Goal: Task Accomplishment & Management: Use online tool/utility

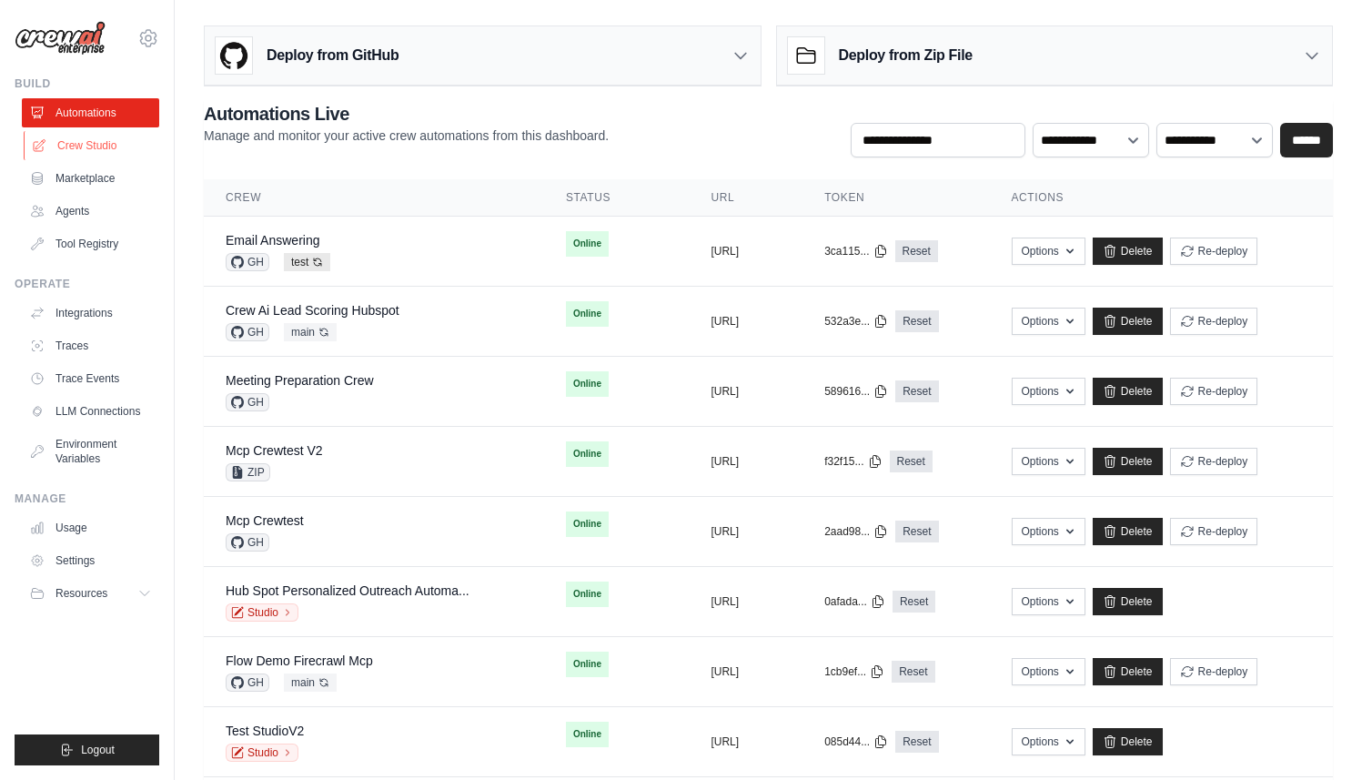
click at [83, 140] on link "Crew Studio" at bounding box center [92, 145] width 137 height 29
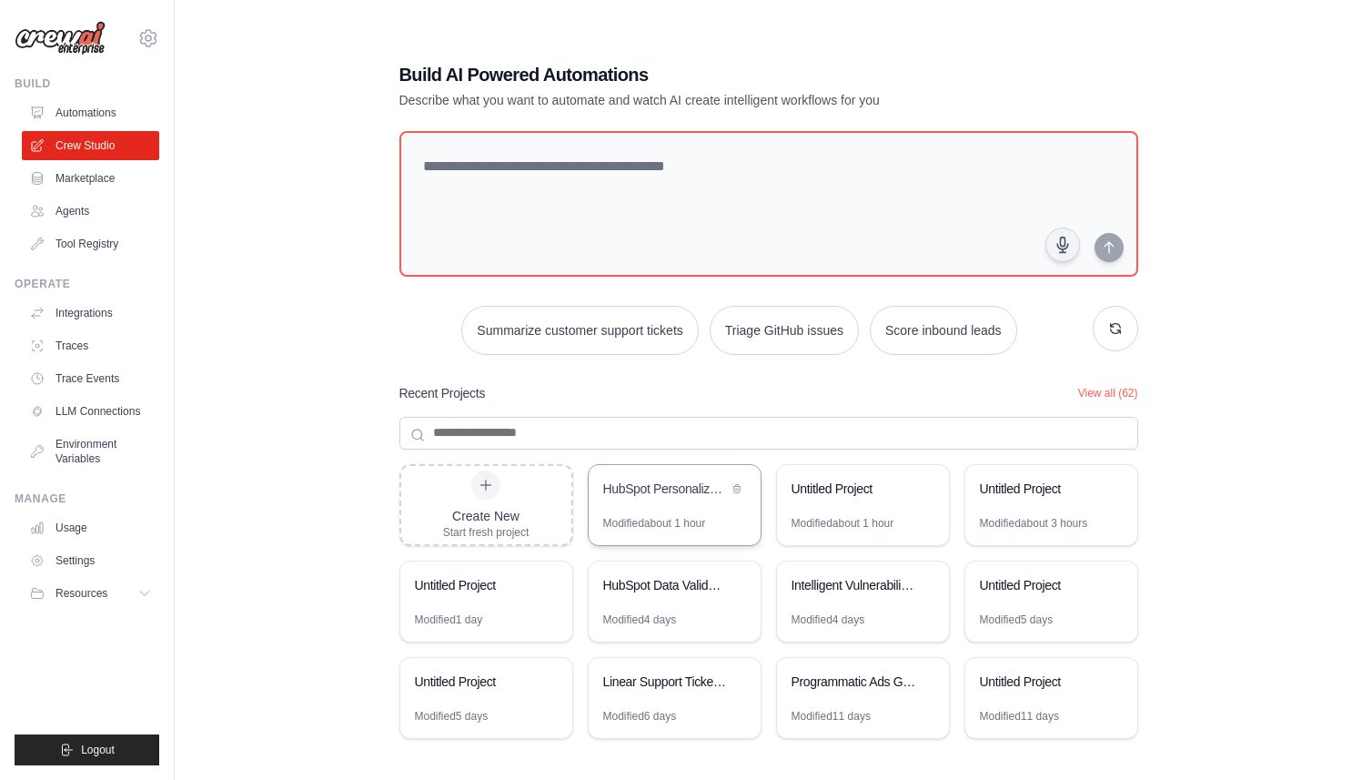
click at [654, 493] on div "HubSpot Personalized Outreach Automation" at bounding box center [665, 489] width 125 height 18
click at [64, 240] on link "Tool Registry" at bounding box center [92, 243] width 137 height 29
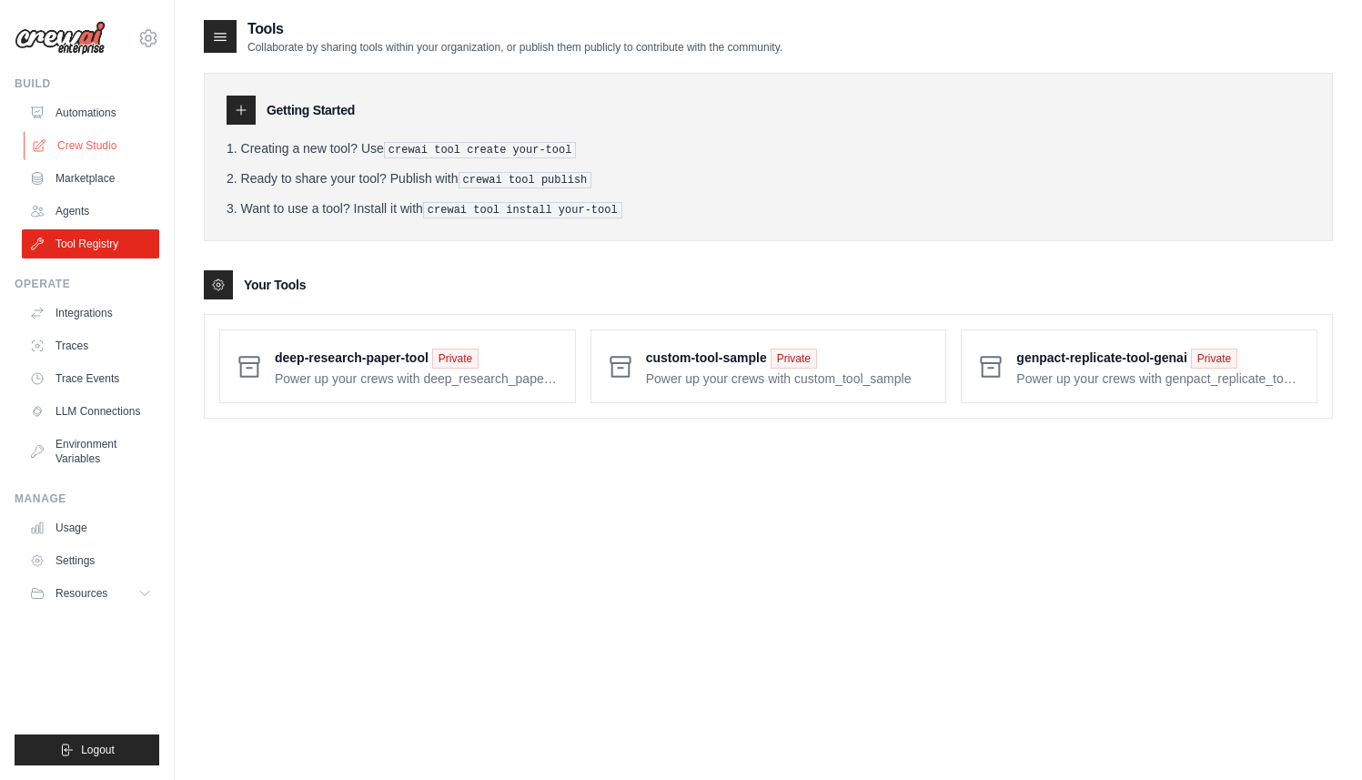
click at [61, 145] on link "Crew Studio" at bounding box center [92, 145] width 137 height 29
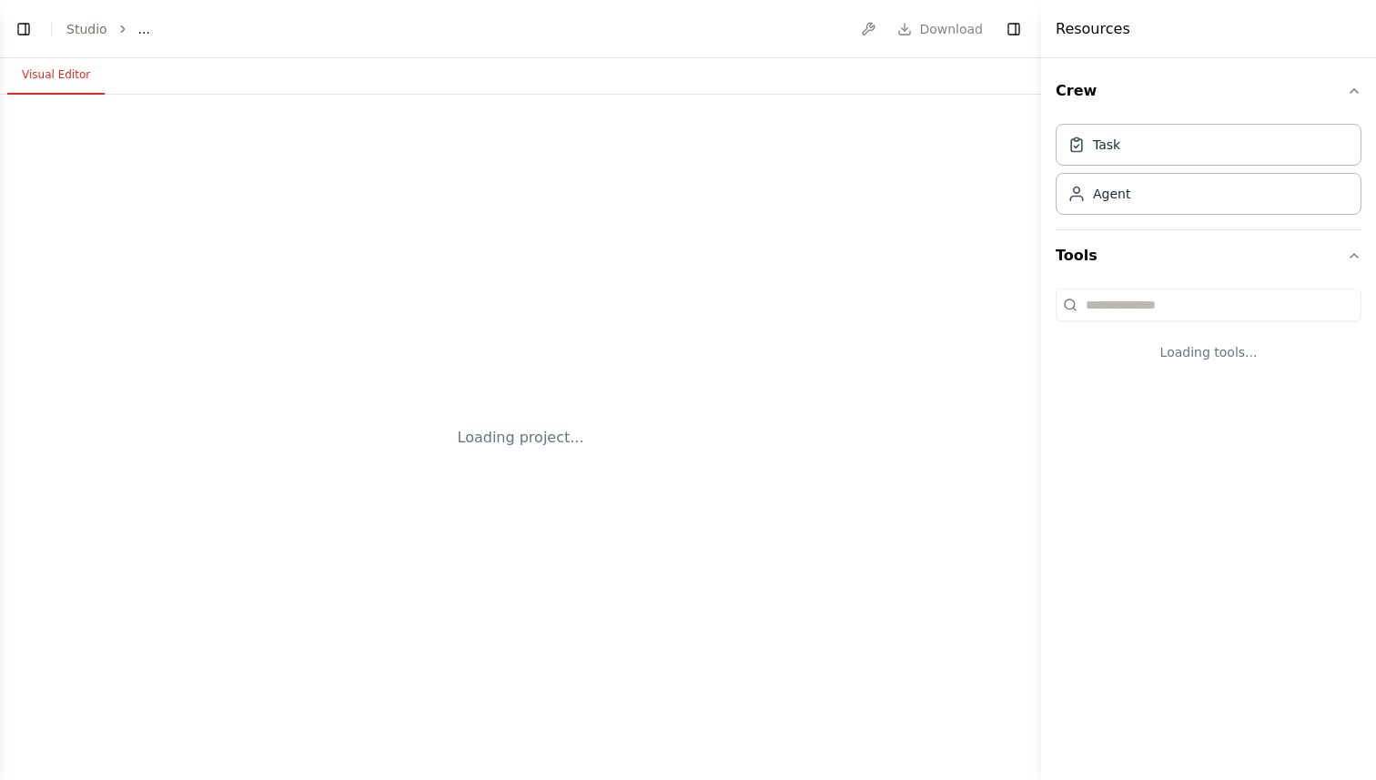
select select "****"
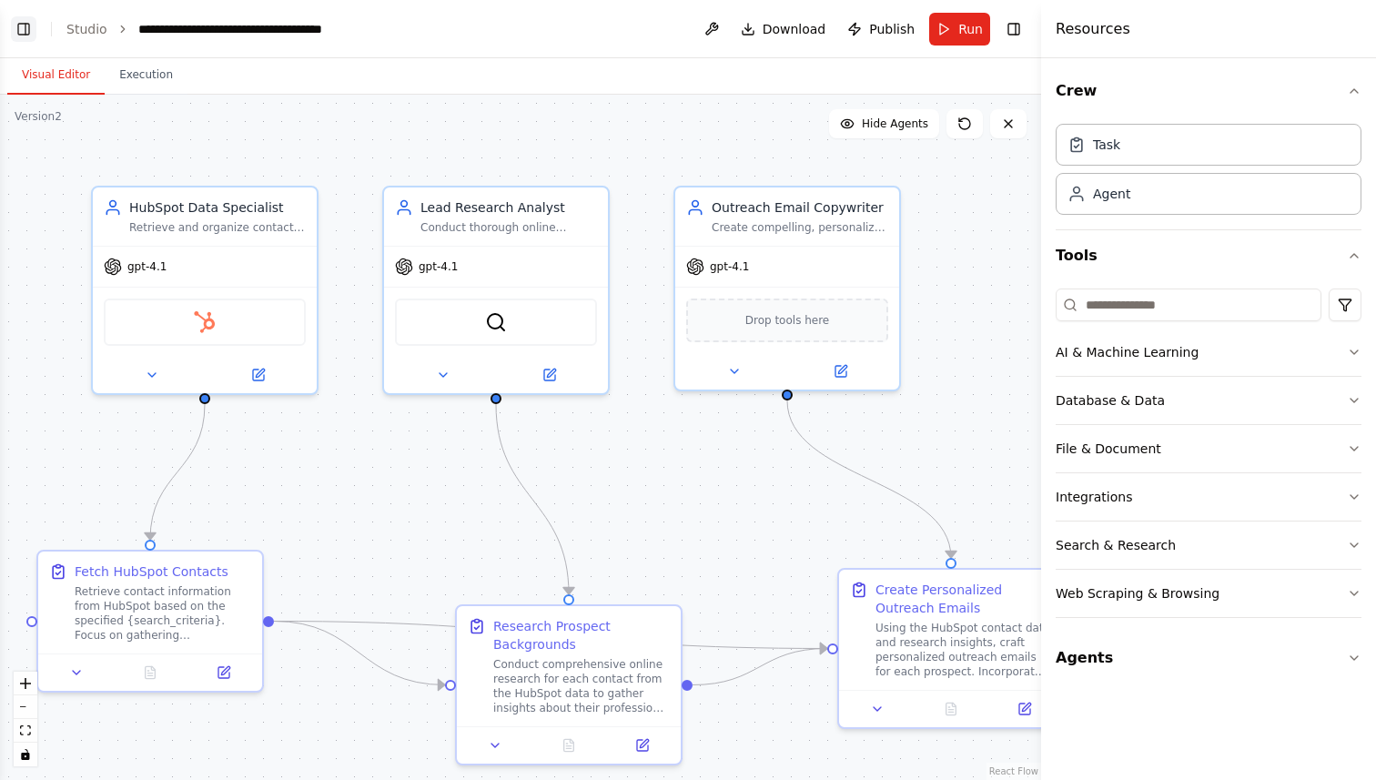
scroll to position [2228, 0]
click at [25, 27] on button "Toggle Left Sidebar" at bounding box center [23, 28] width 25 height 25
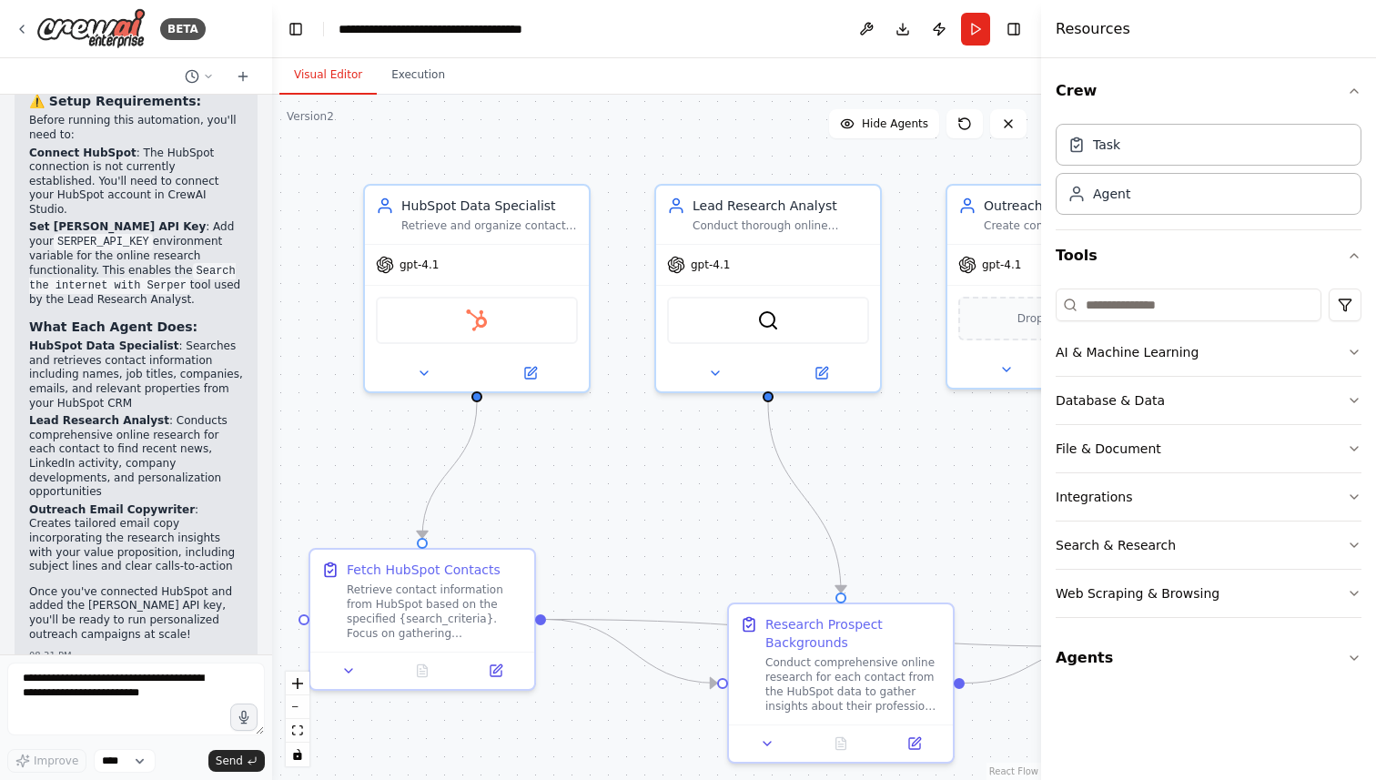
click at [607, 418] on div ".deletable-edge-delete-btn { width: 20px; height: 20px; border: 0px solid #ffff…" at bounding box center [656, 437] width 769 height 685
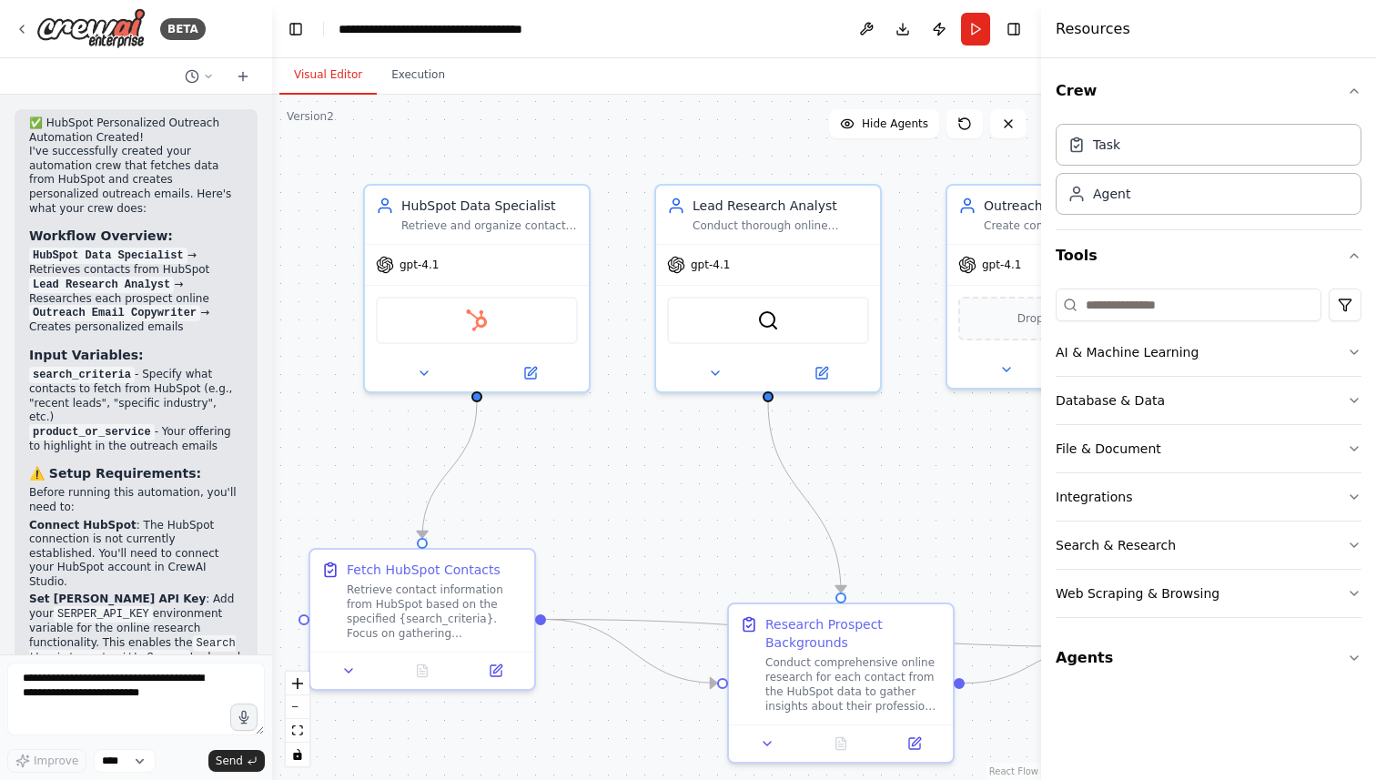
scroll to position [2169, 0]
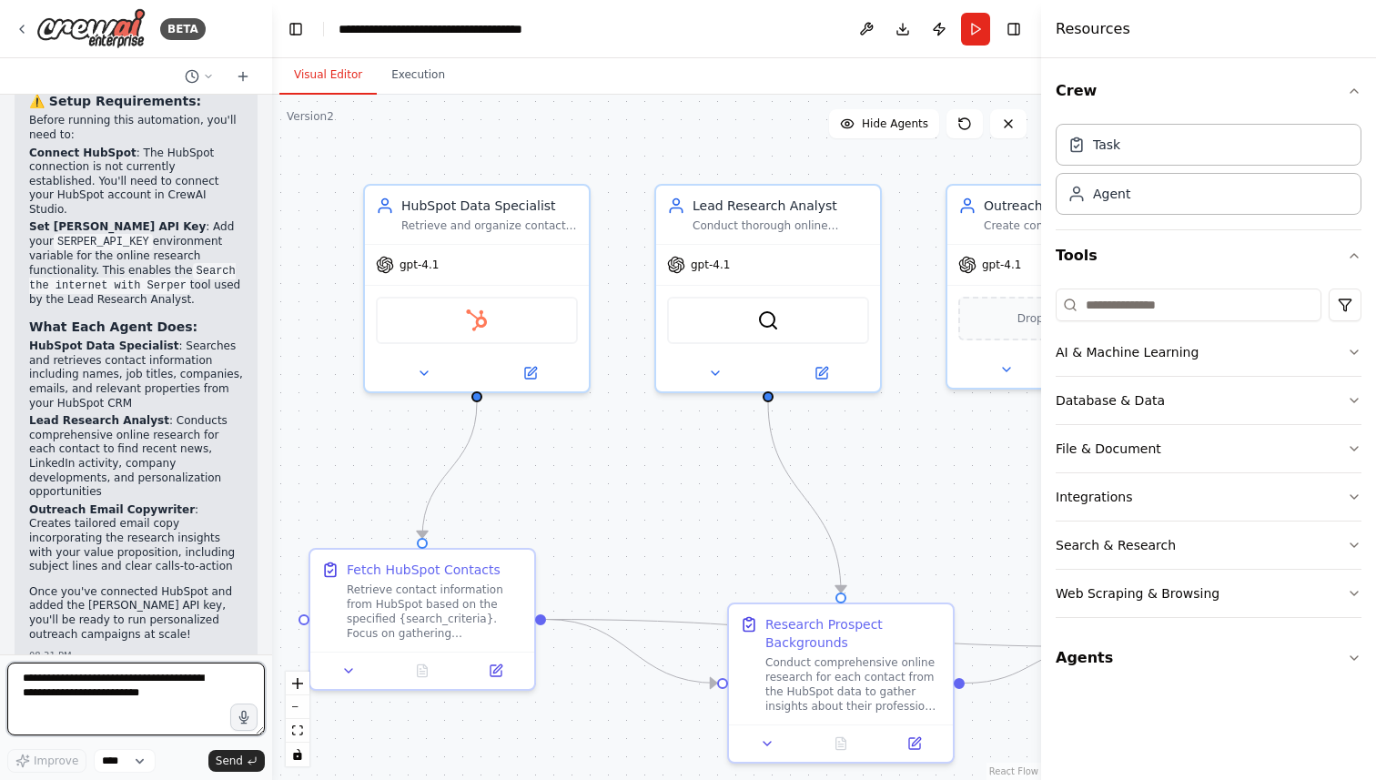
click at [109, 686] on textarea at bounding box center [136, 698] width 258 height 73
type textarea "**********"
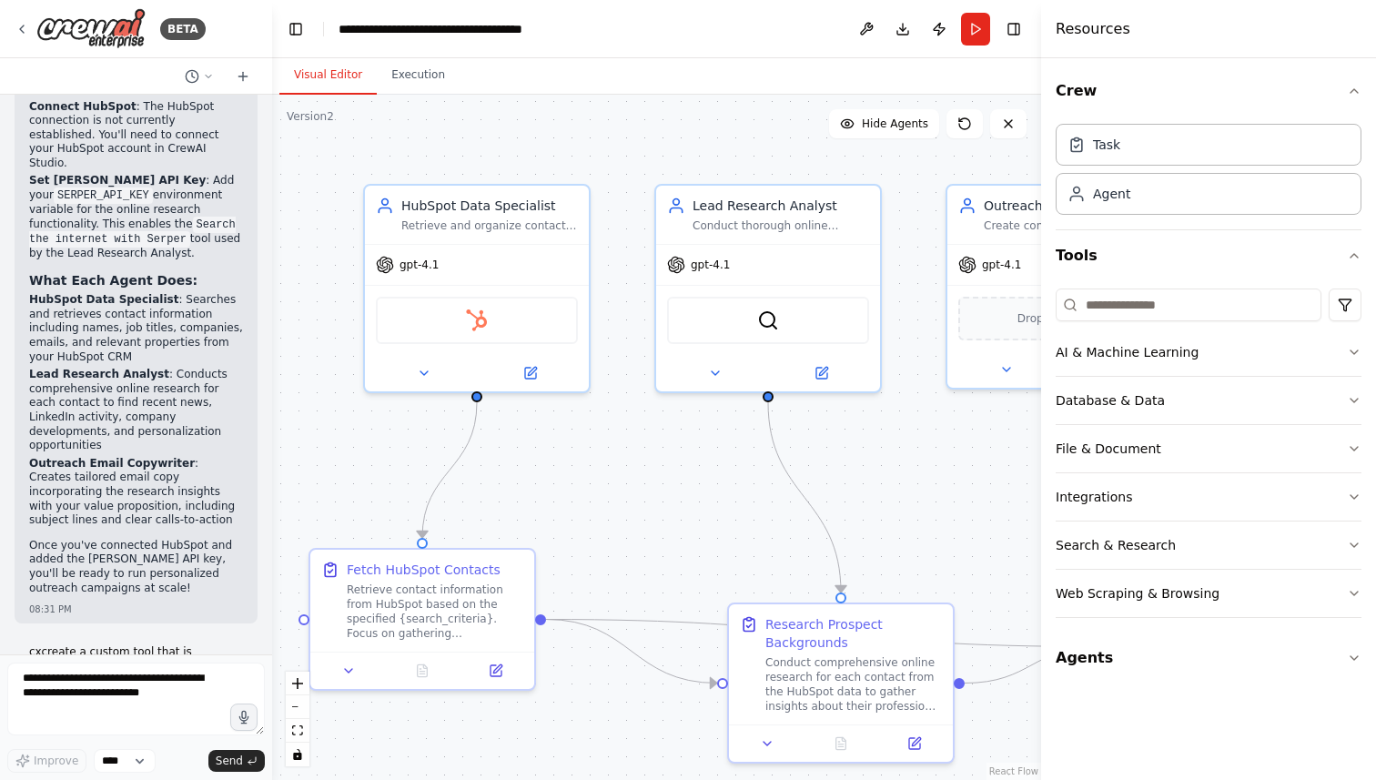
scroll to position [2310, 0]
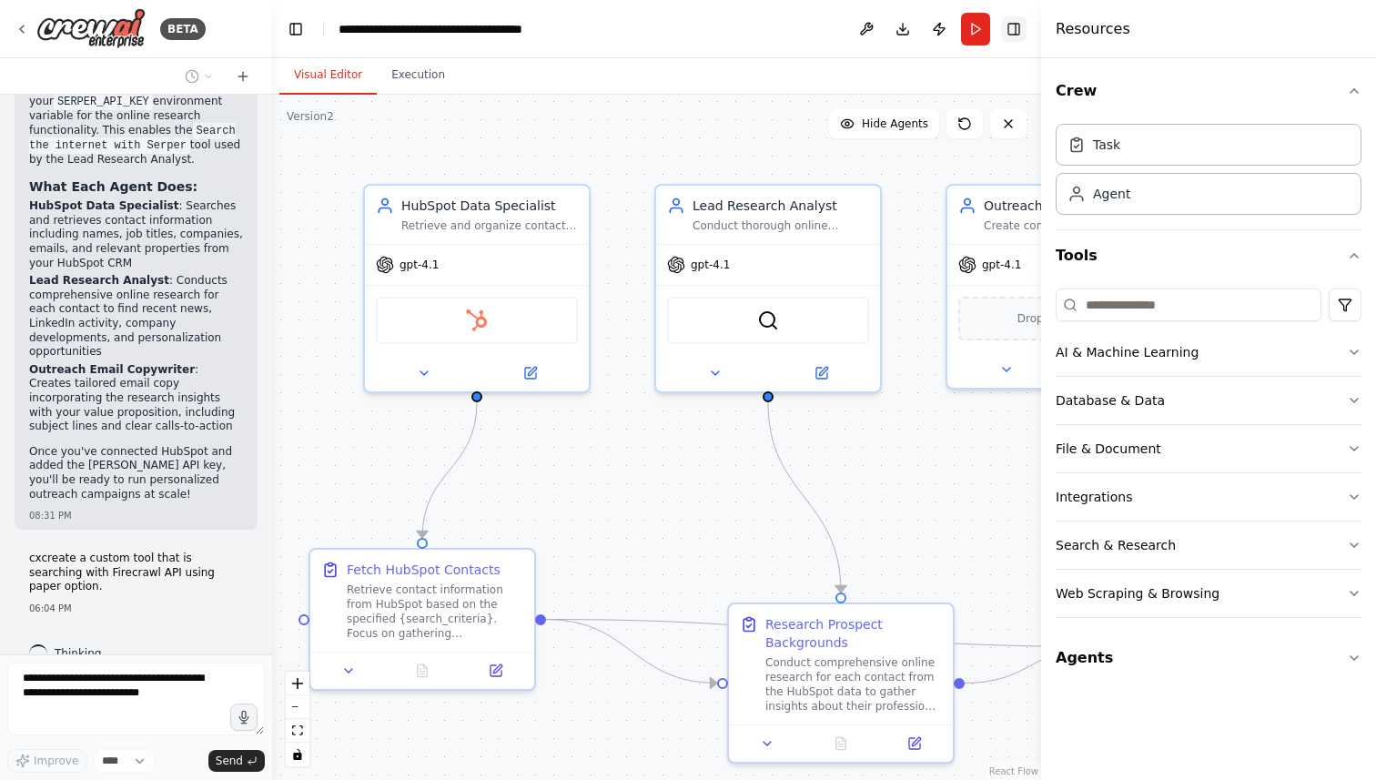
click at [1018, 38] on button "Toggle Right Sidebar" at bounding box center [1013, 28] width 25 height 25
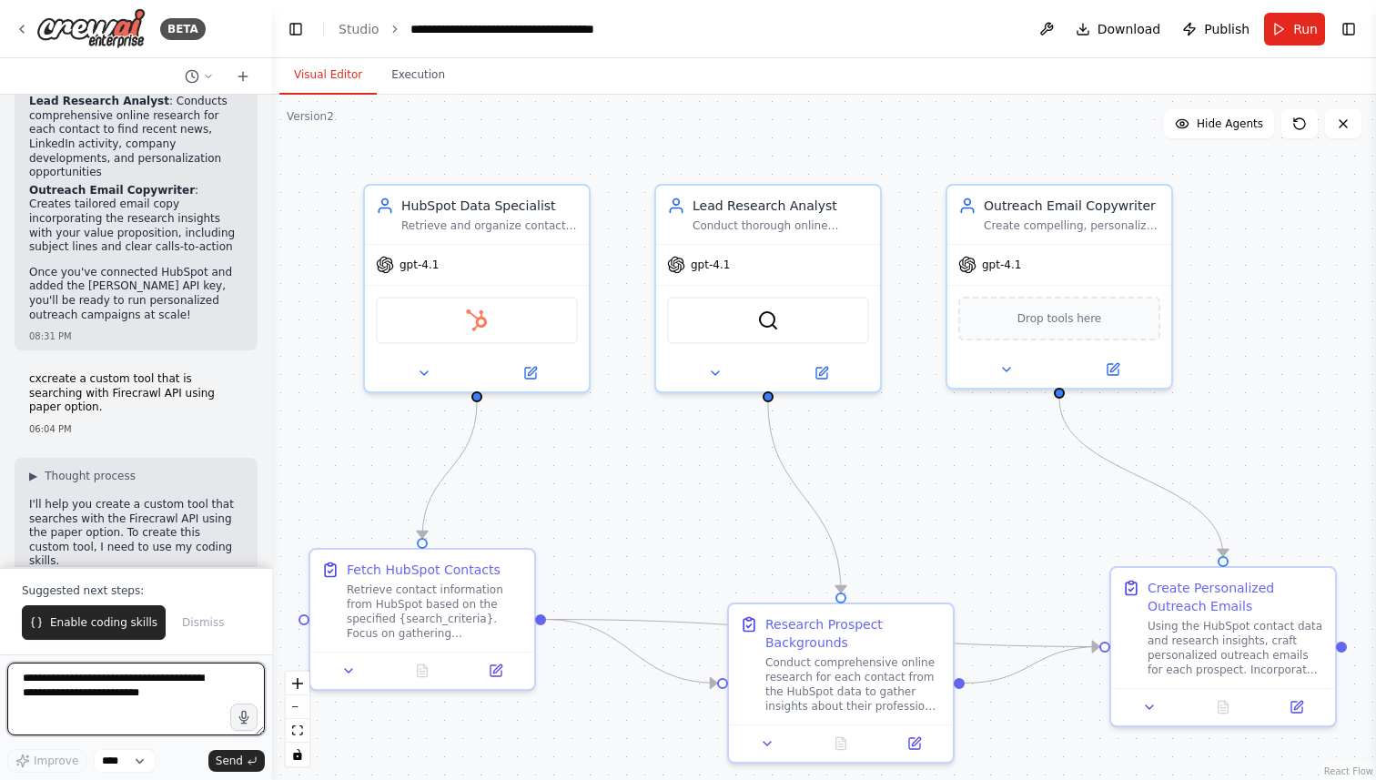
scroll to position [2503, 0]
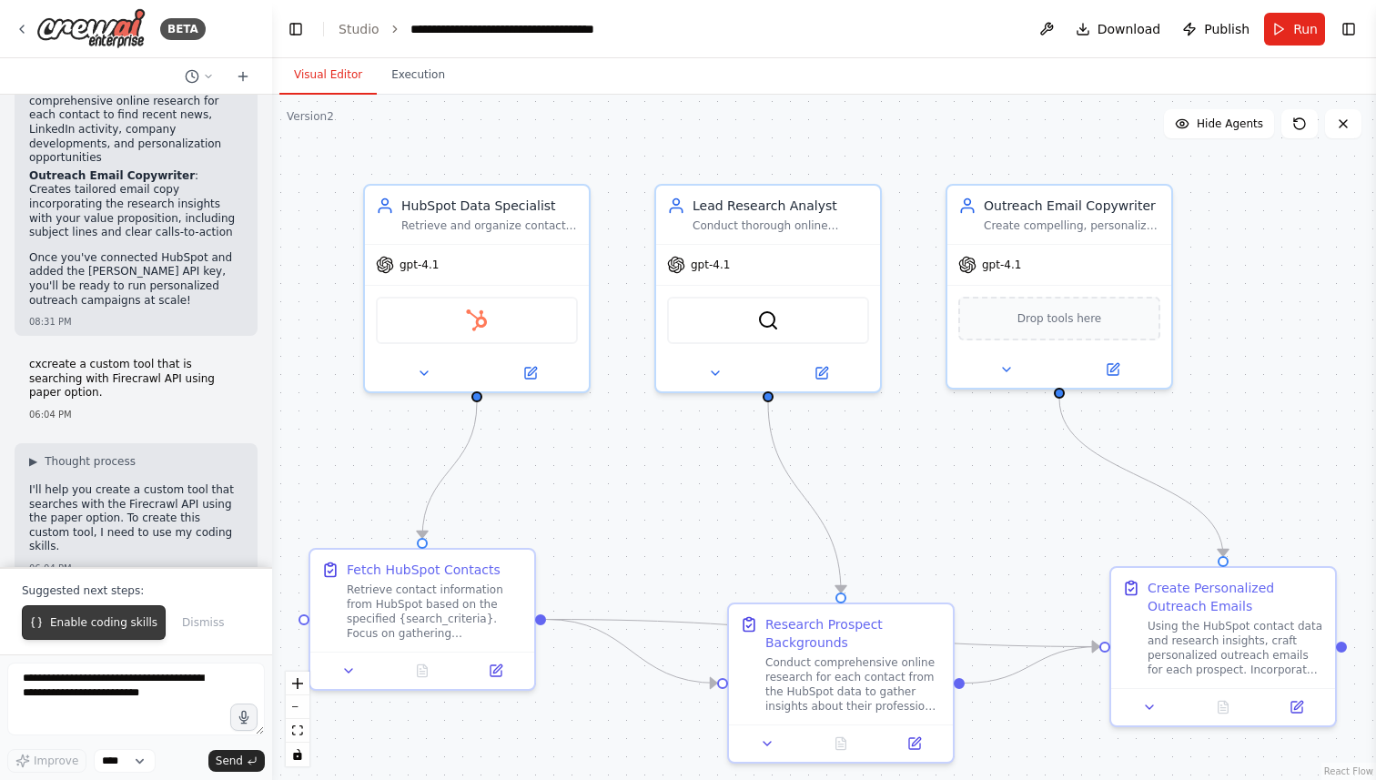
click at [131, 629] on span "Enable coding skills" at bounding box center [103, 622] width 107 height 15
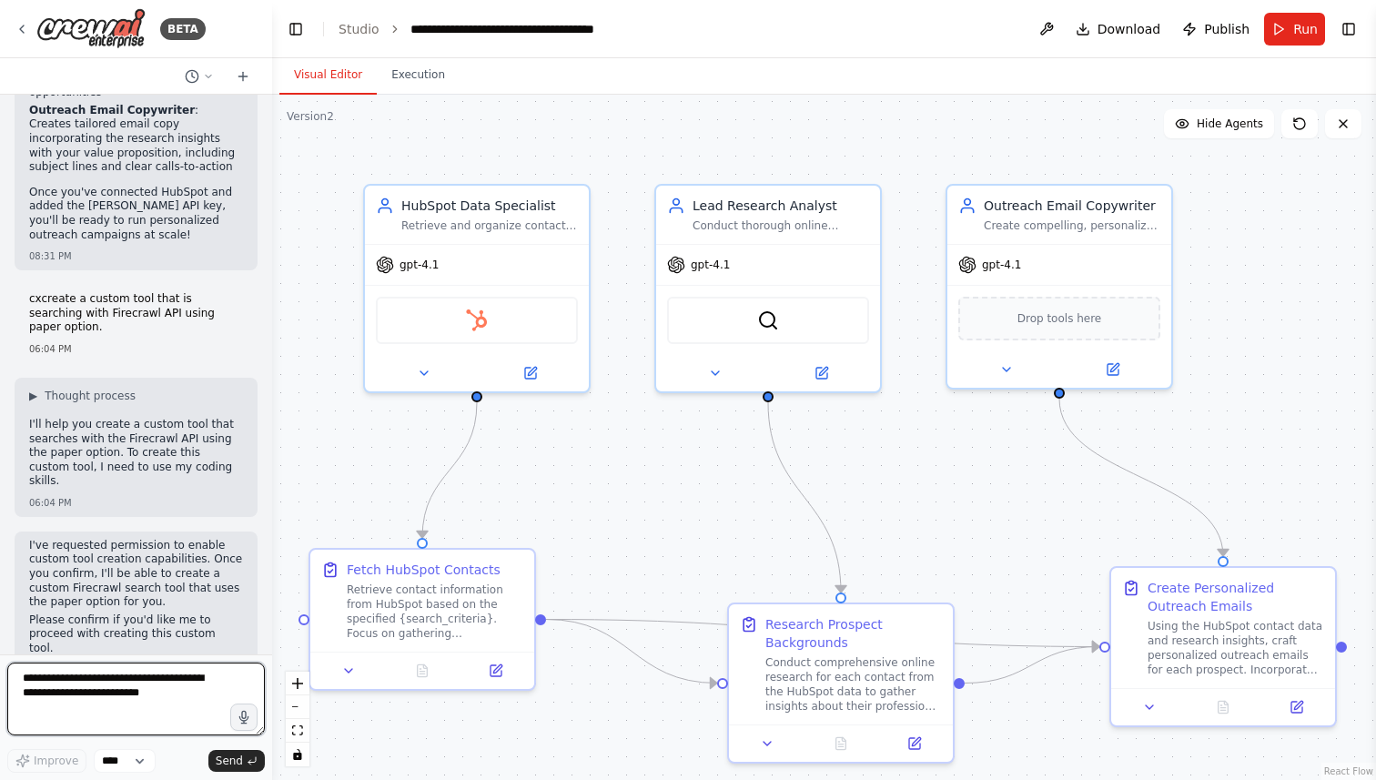
scroll to position [2583, 0]
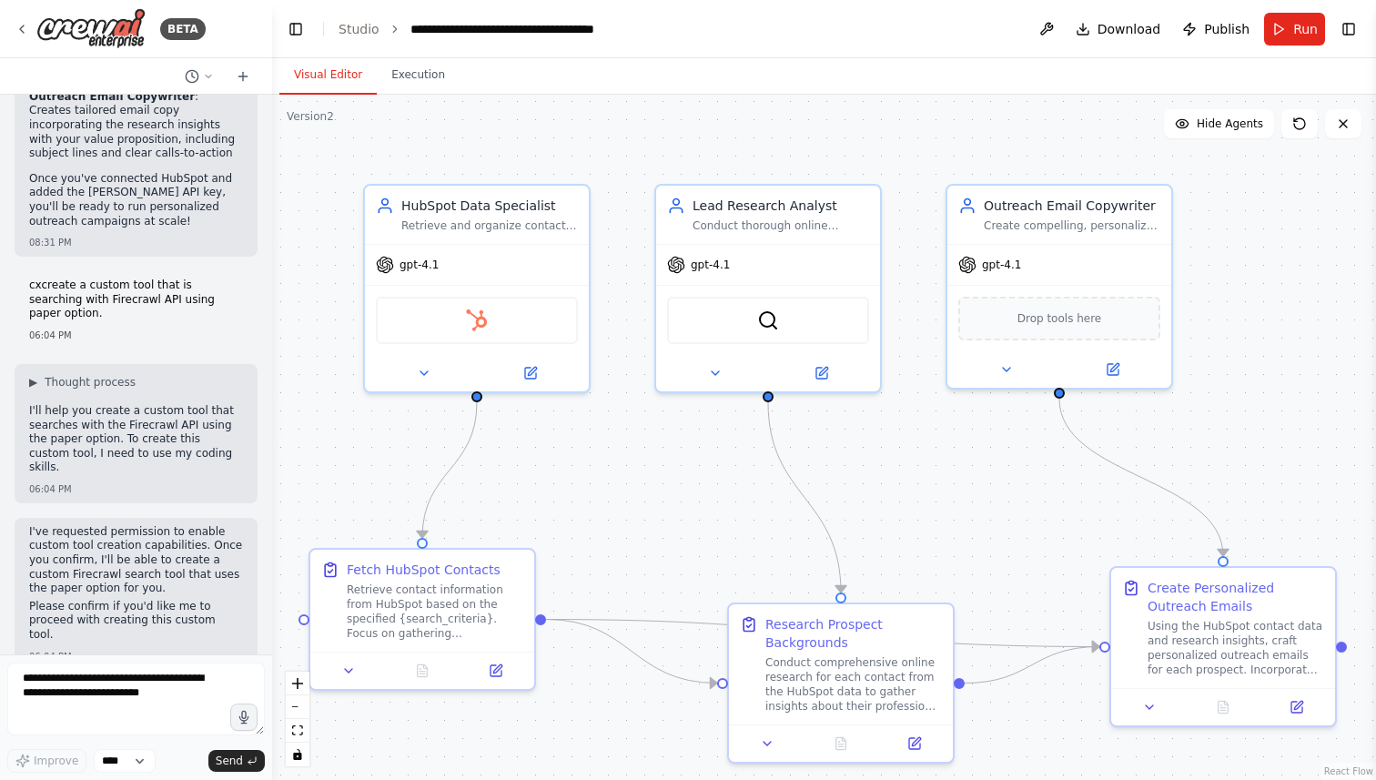
click at [157, 541] on p "I've requested permission to enable custom tool creation capabilities. Once you…" at bounding box center [136, 560] width 214 height 71
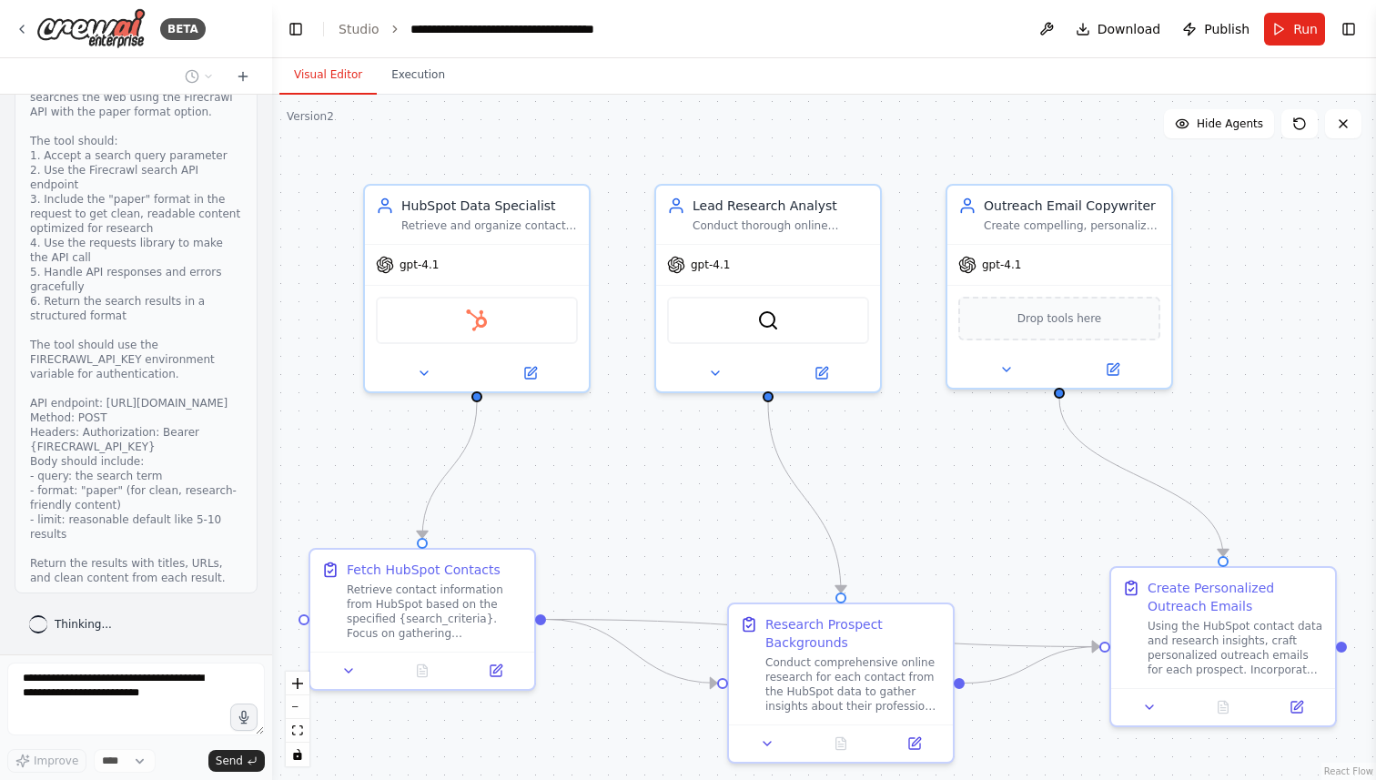
scroll to position [3362, 0]
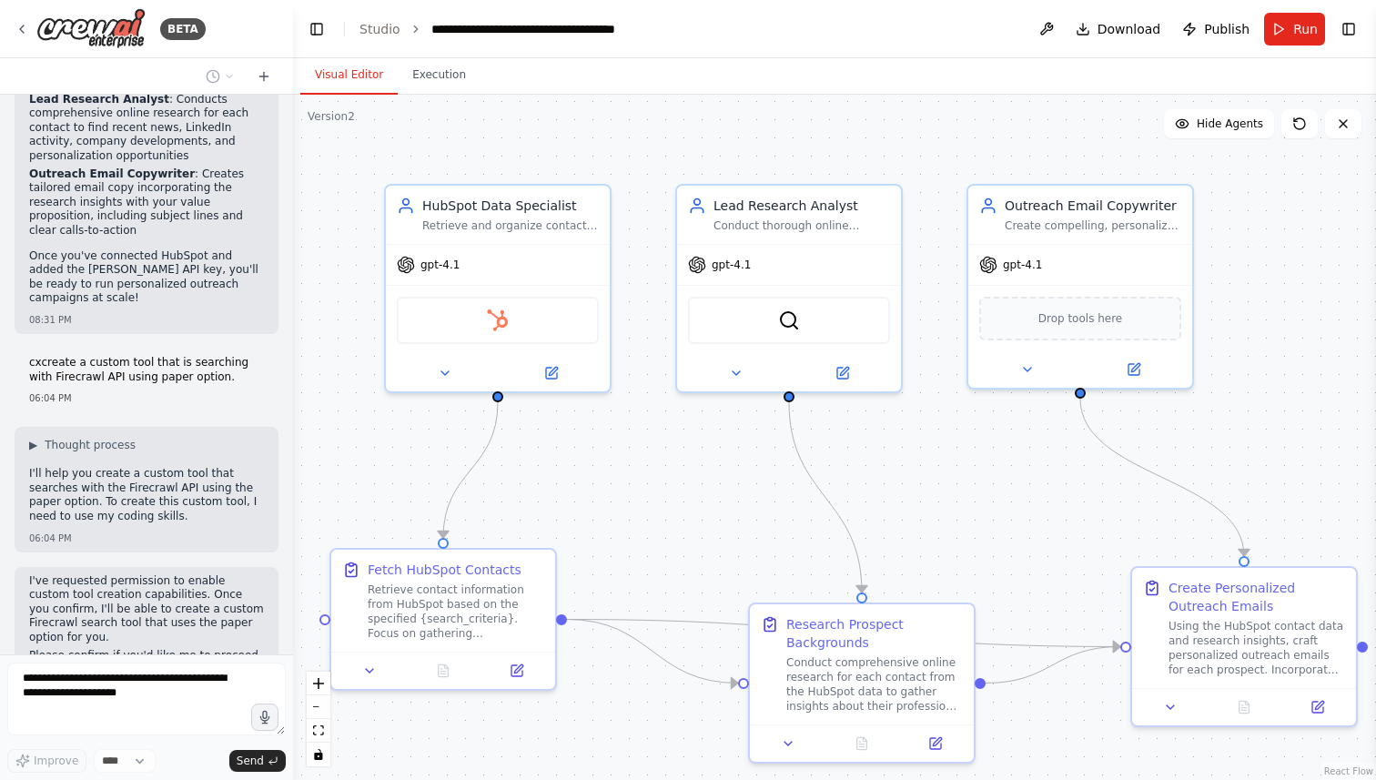
drag, startPoint x: 268, startPoint y: 482, endPoint x: 362, endPoint y: 481, distance: 93.7
click at [362, 481] on div "BETA create a crew fetching data from hubspot and creating outreach email by re…" at bounding box center [688, 390] width 1376 height 780
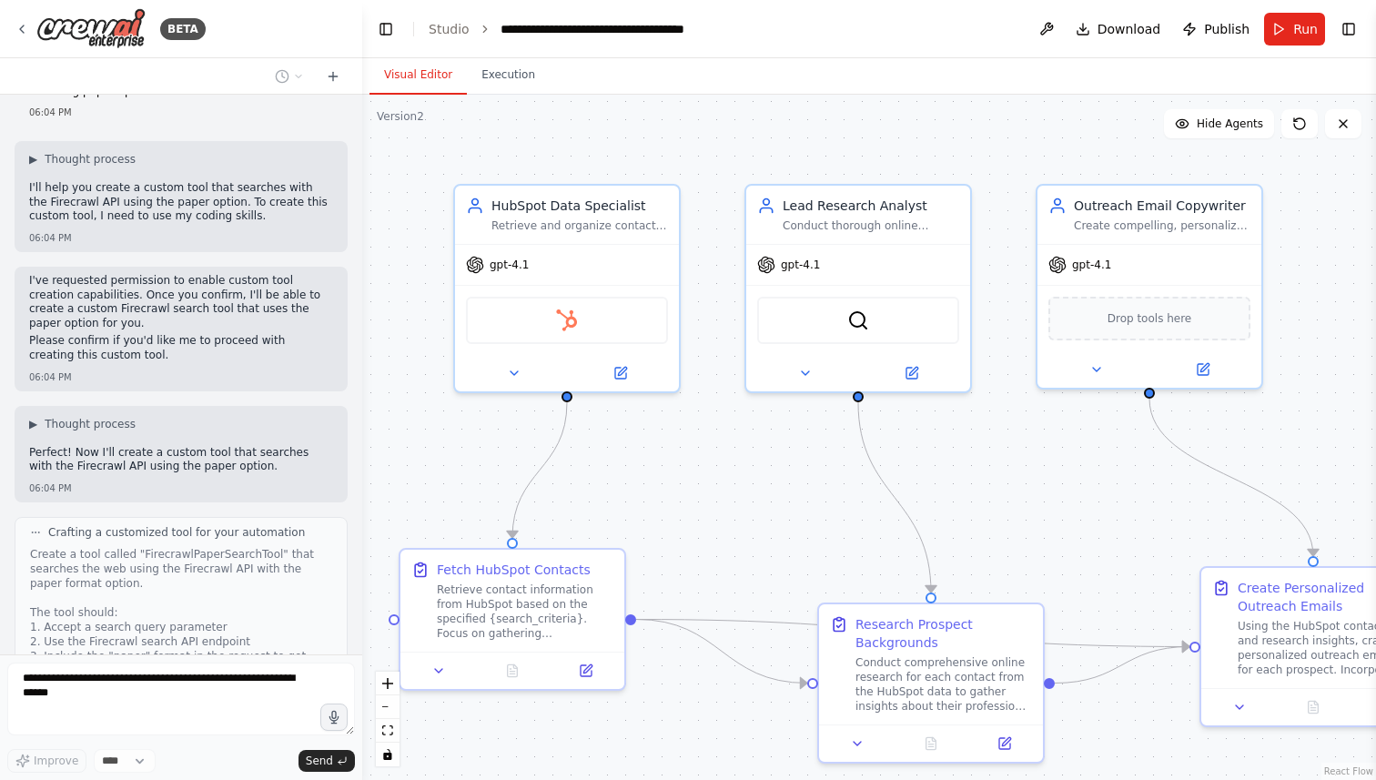
scroll to position [2630, 0]
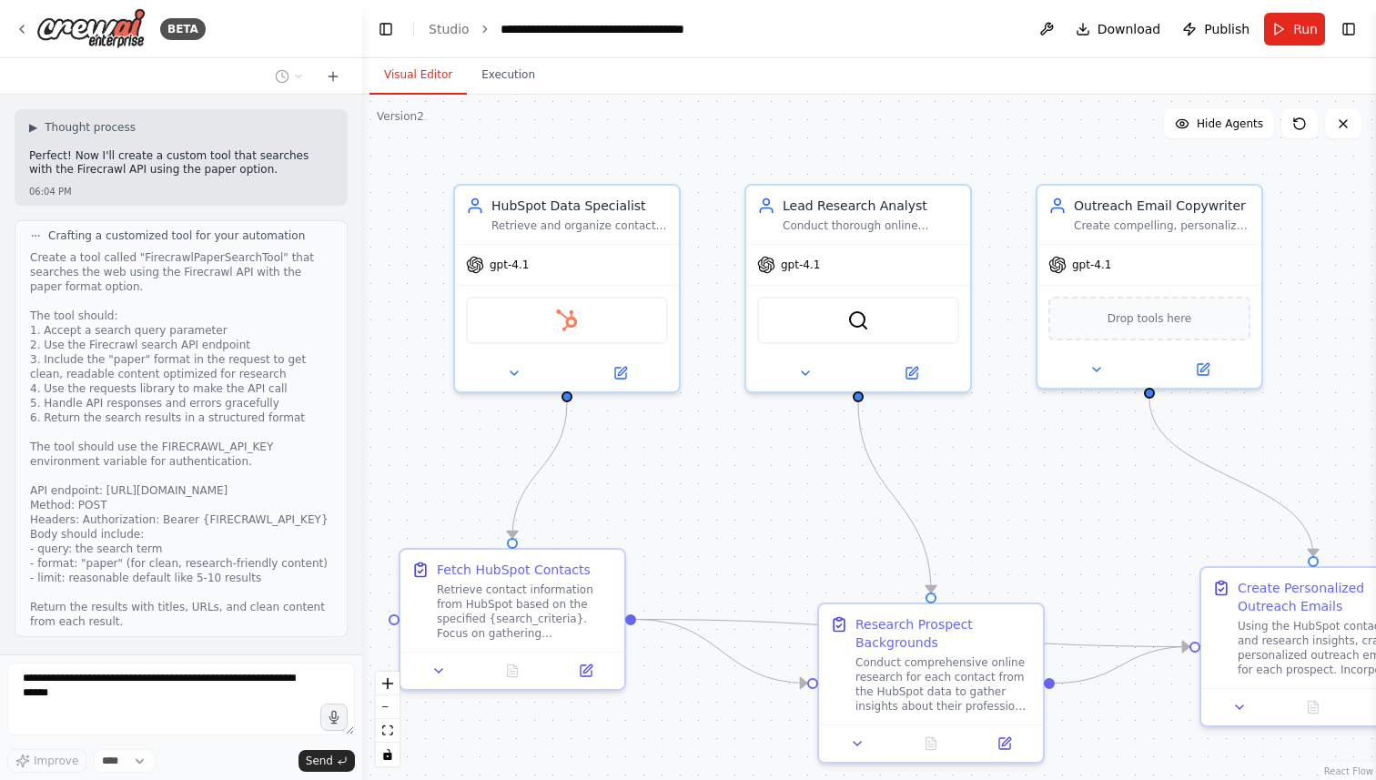
click at [255, 468] on div "Create a tool called "FirecrawlPaperSearchTool" that searches the web using the…" at bounding box center [181, 439] width 302 height 379
click at [235, 473] on div "Create a tool called "FirecrawlPaperSearchTool" that searches the web using the…" at bounding box center [181, 439] width 302 height 379
drag, startPoint x: 103, startPoint y: 444, endPoint x: 258, endPoint y: 443, distance: 155.6
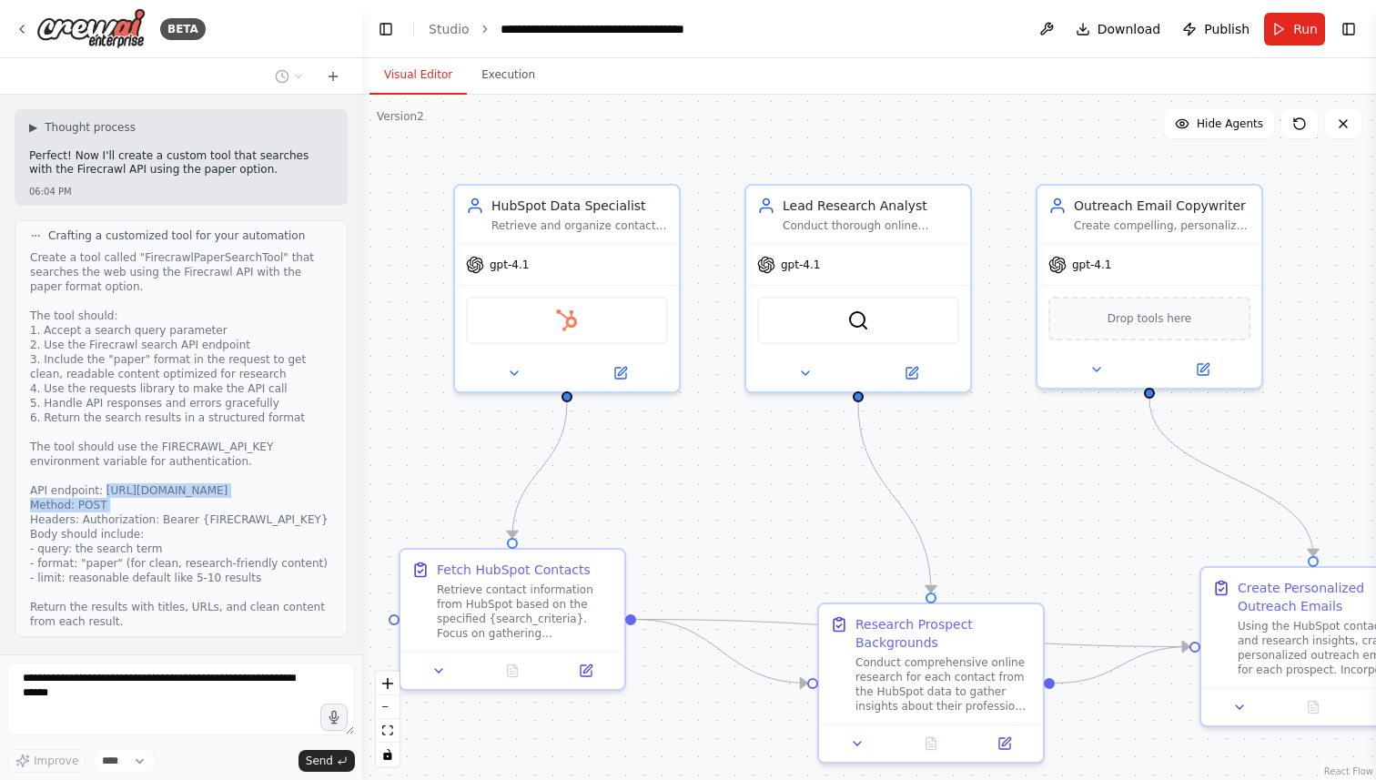
click at [258, 443] on div "Create a tool called "FirecrawlPaperSearchTool" that searches the web using the…" at bounding box center [181, 439] width 302 height 379
click at [254, 442] on div "Create a tool called "FirecrawlPaperSearchTool" that searches the web using the…" at bounding box center [181, 439] width 302 height 379
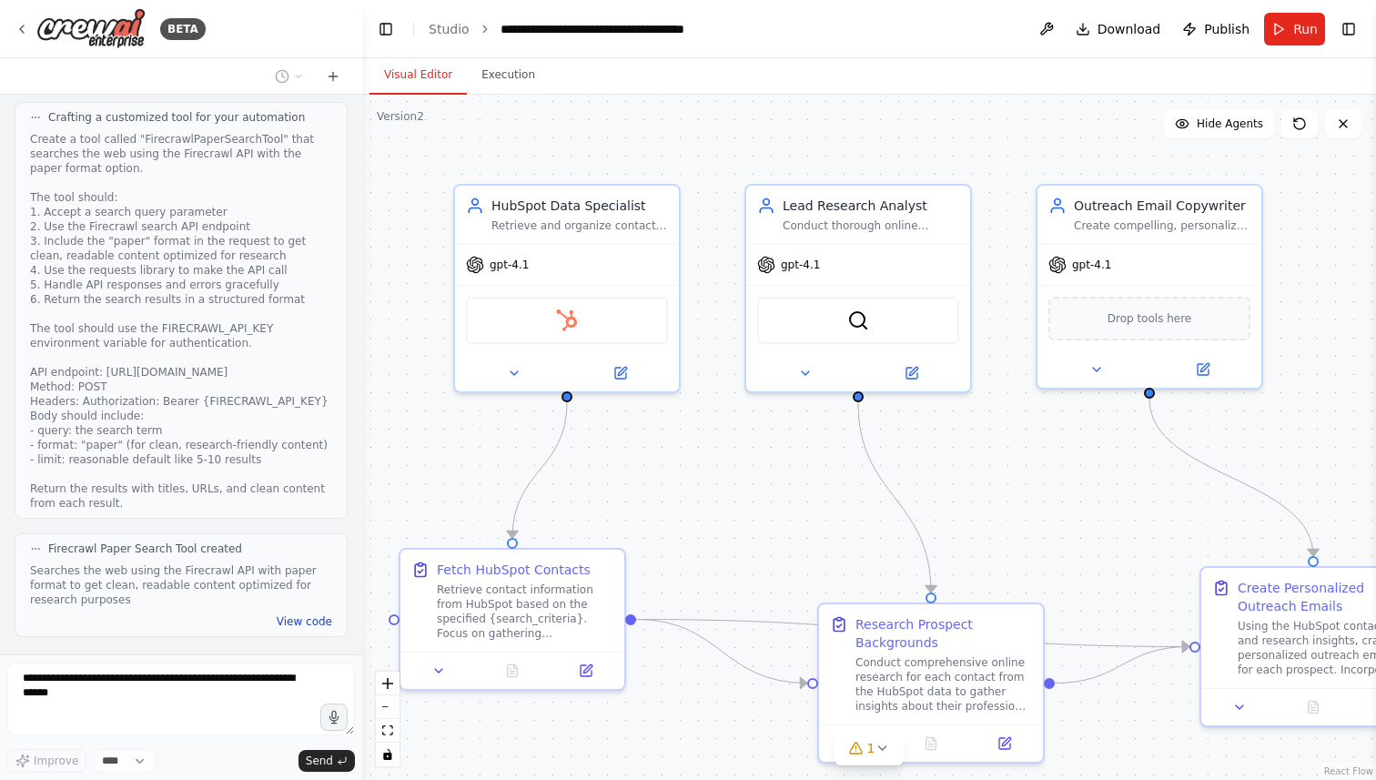
click at [277, 614] on button "View code" at bounding box center [305, 621] width 56 height 15
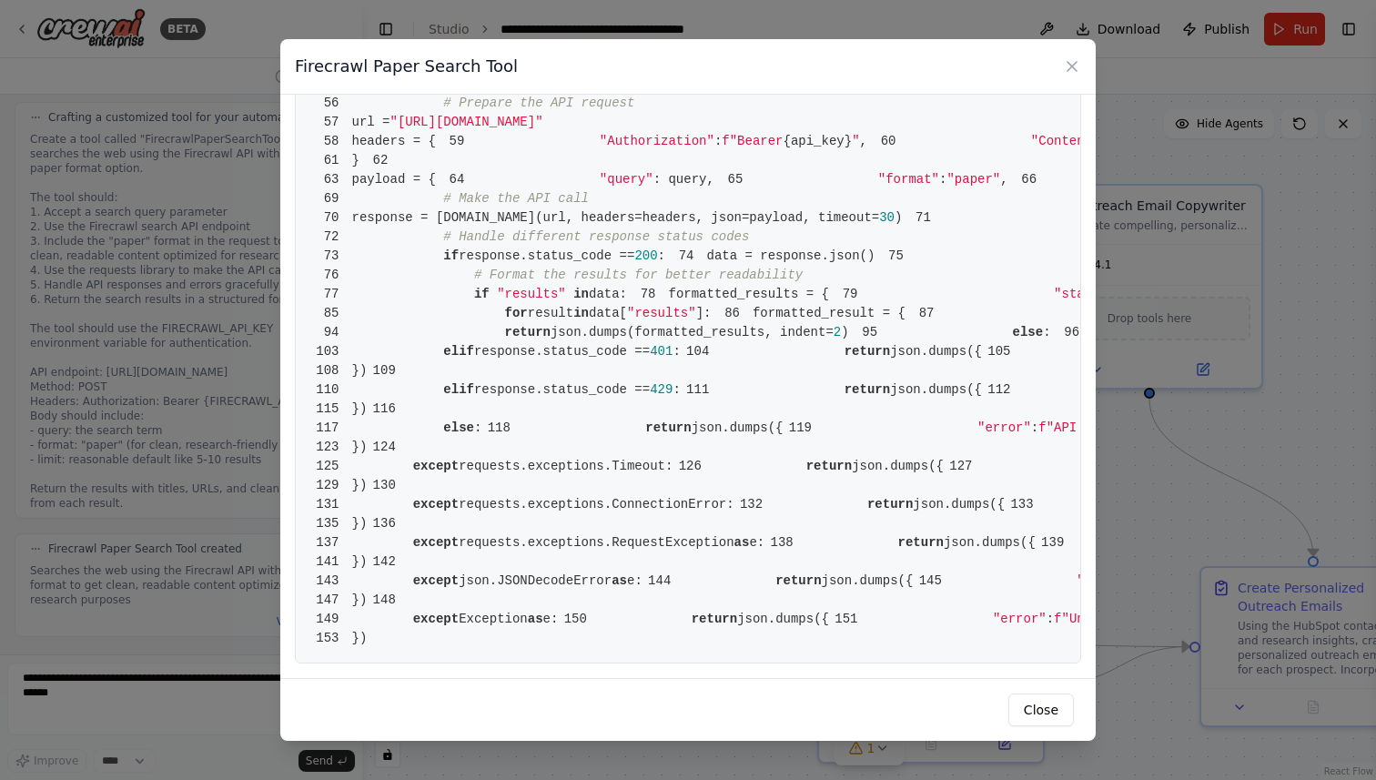
scroll to position [1053, 0]
drag, startPoint x: 472, startPoint y: 302, endPoint x: 610, endPoint y: 302, distance: 137.4
click at [714, 187] on span "65 "format" : "paper" ," at bounding box center [861, 179] width 294 height 15
click at [946, 187] on span ""paper"" at bounding box center [973, 179] width 54 height 15
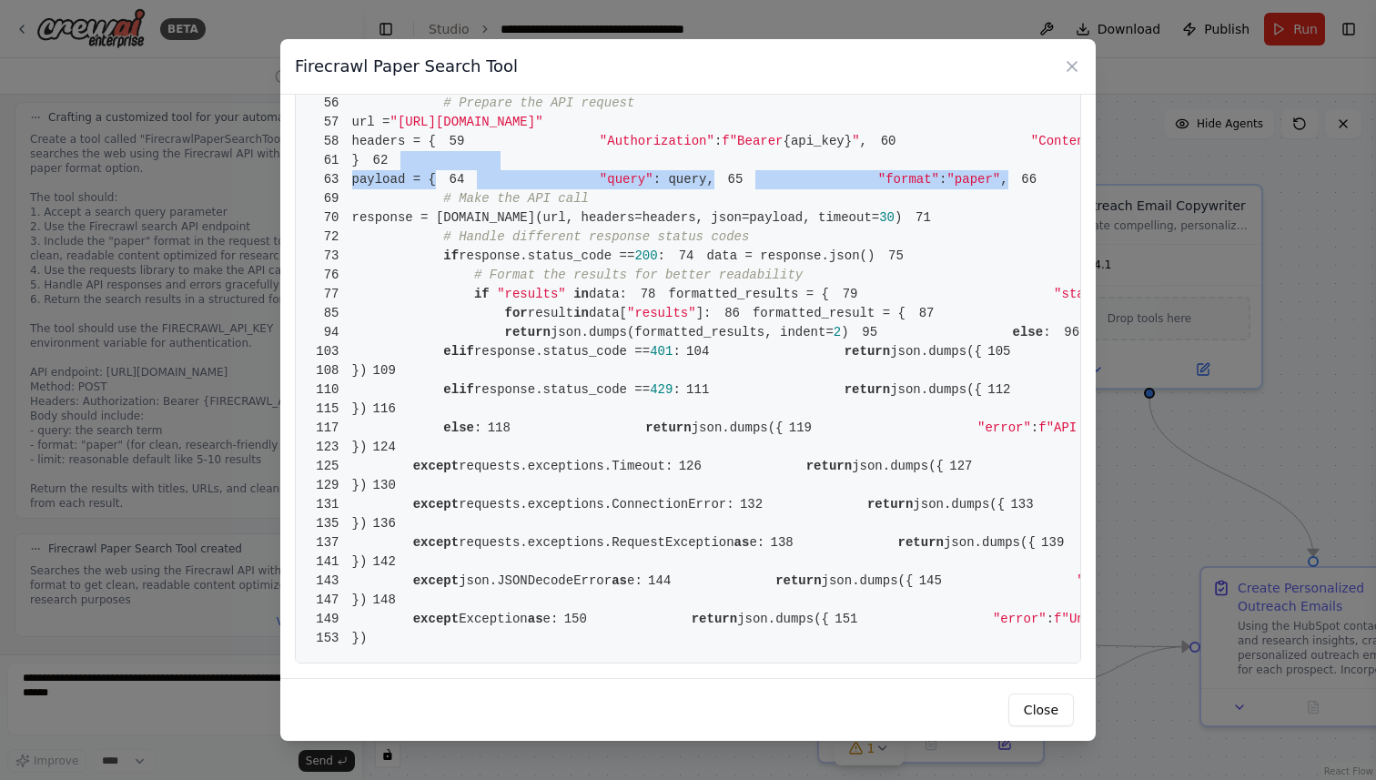
drag, startPoint x: 658, startPoint y: 304, endPoint x: 298, endPoint y: 258, distance: 362.4
click at [298, 258] on pre "1 from crewai.tools import BaseTool 2 from pydantic import BaseModel, Field 3 f…" at bounding box center [688, 122] width 786 height 1082
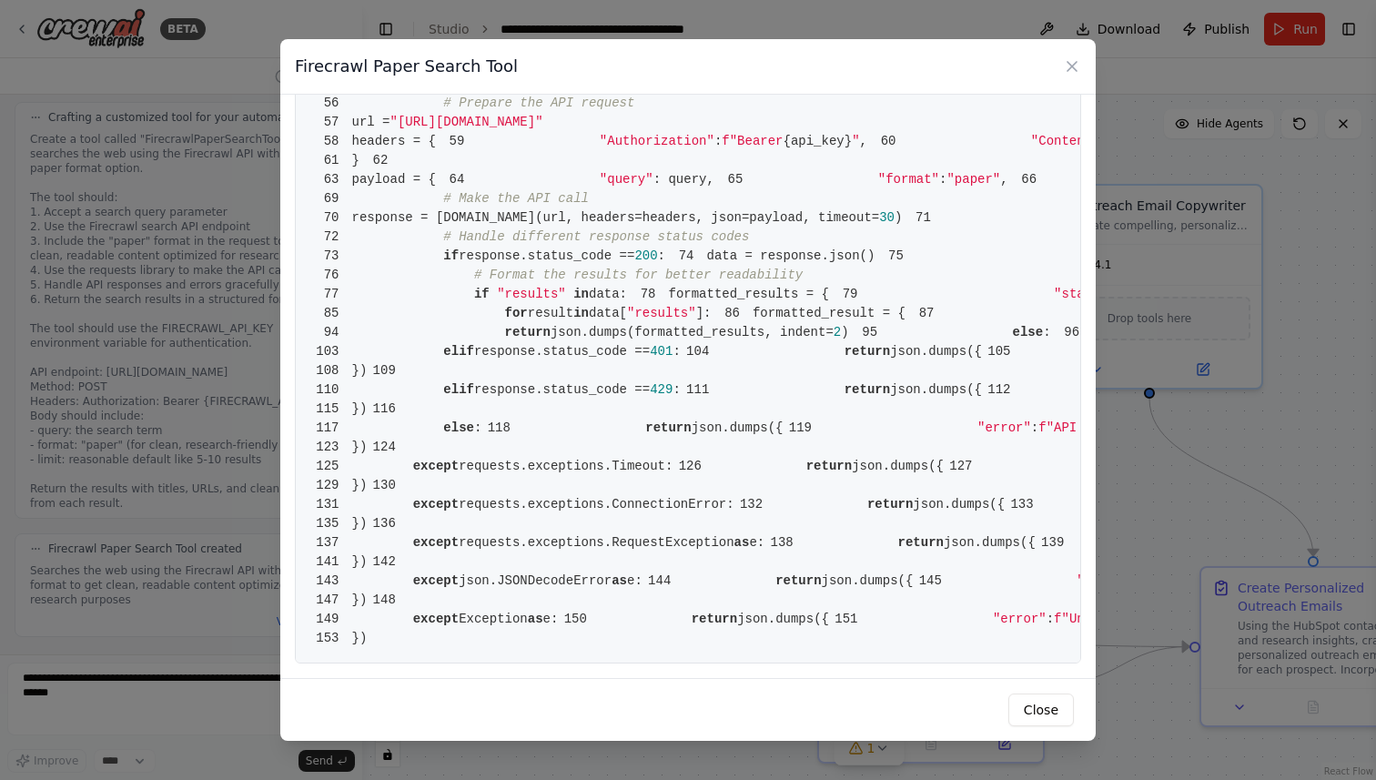
click at [547, 249] on pre "1 from crewai.tools import BaseTool 2 from pydantic import BaseModel, Field 3 f…" at bounding box center [688, 122] width 786 height 1082
drag, startPoint x: 472, startPoint y: 344, endPoint x: 366, endPoint y: 268, distance: 131.1
click at [366, 268] on pre "1 from crewai.tools import BaseTool 2 from pydantic import BaseModel, Field 3 f…" at bounding box center [688, 122] width 786 height 1082
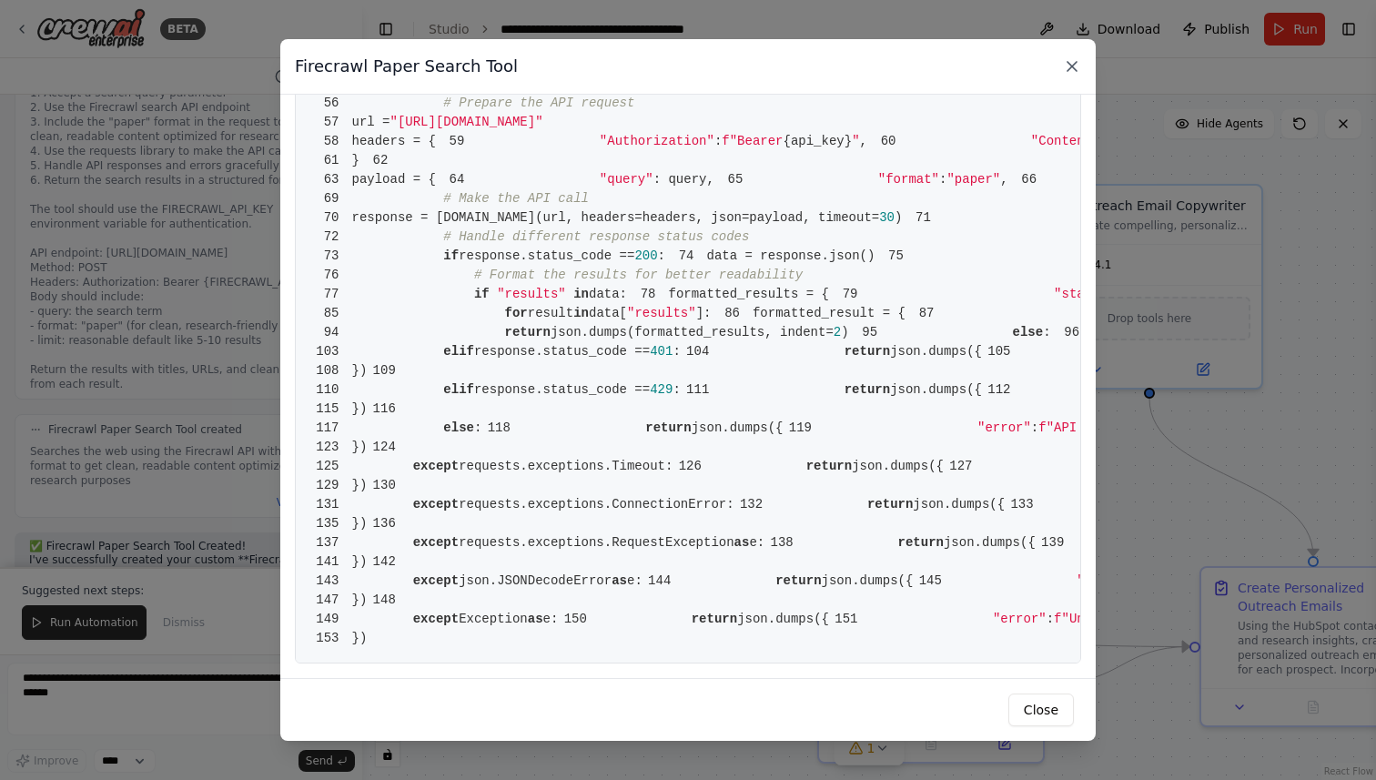
click at [1075, 66] on icon at bounding box center [1072, 66] width 18 height 18
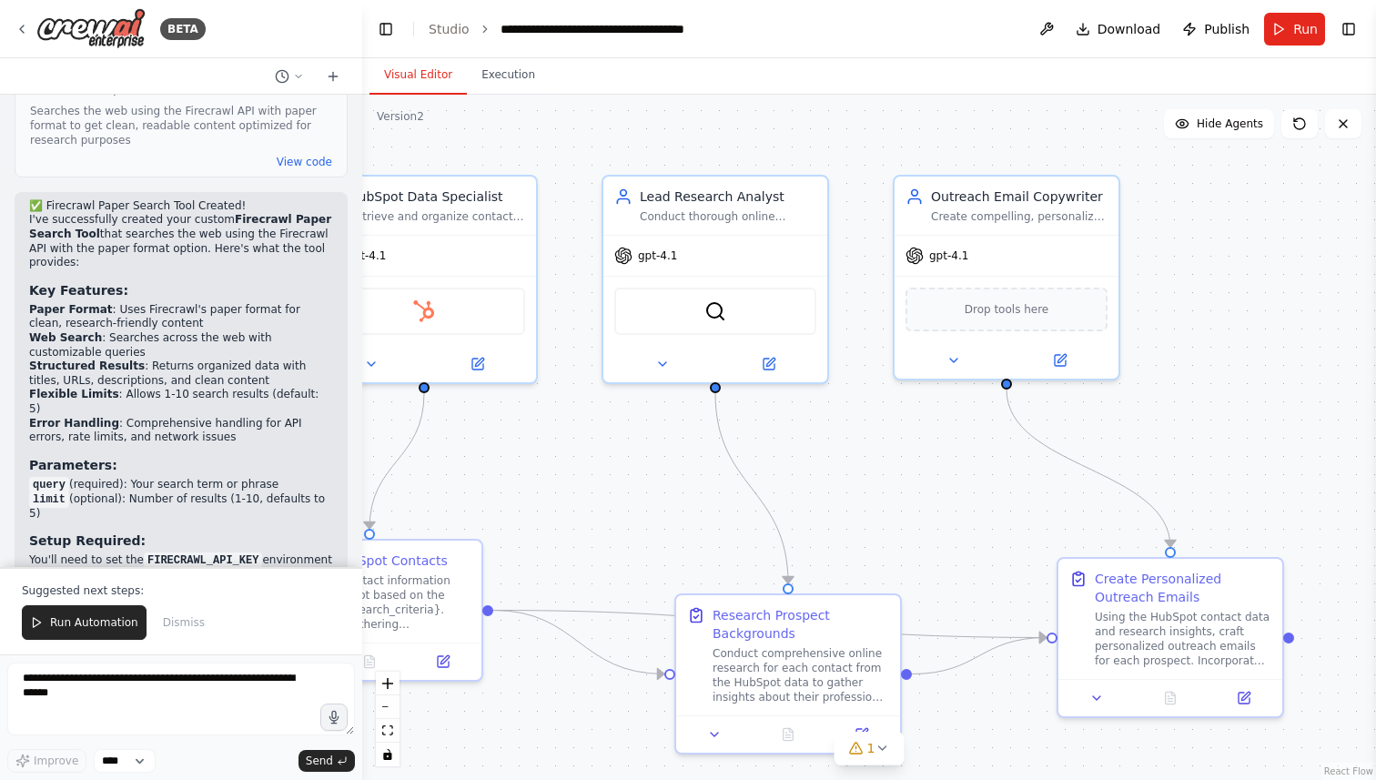
drag, startPoint x: 1009, startPoint y: 443, endPoint x: 865, endPoint y: 433, distance: 144.1
click at [865, 433] on div ".deletable-edge-delete-btn { width: 20px; height: 20px; border: 0px solid #ffff…" at bounding box center [869, 437] width 1014 height 685
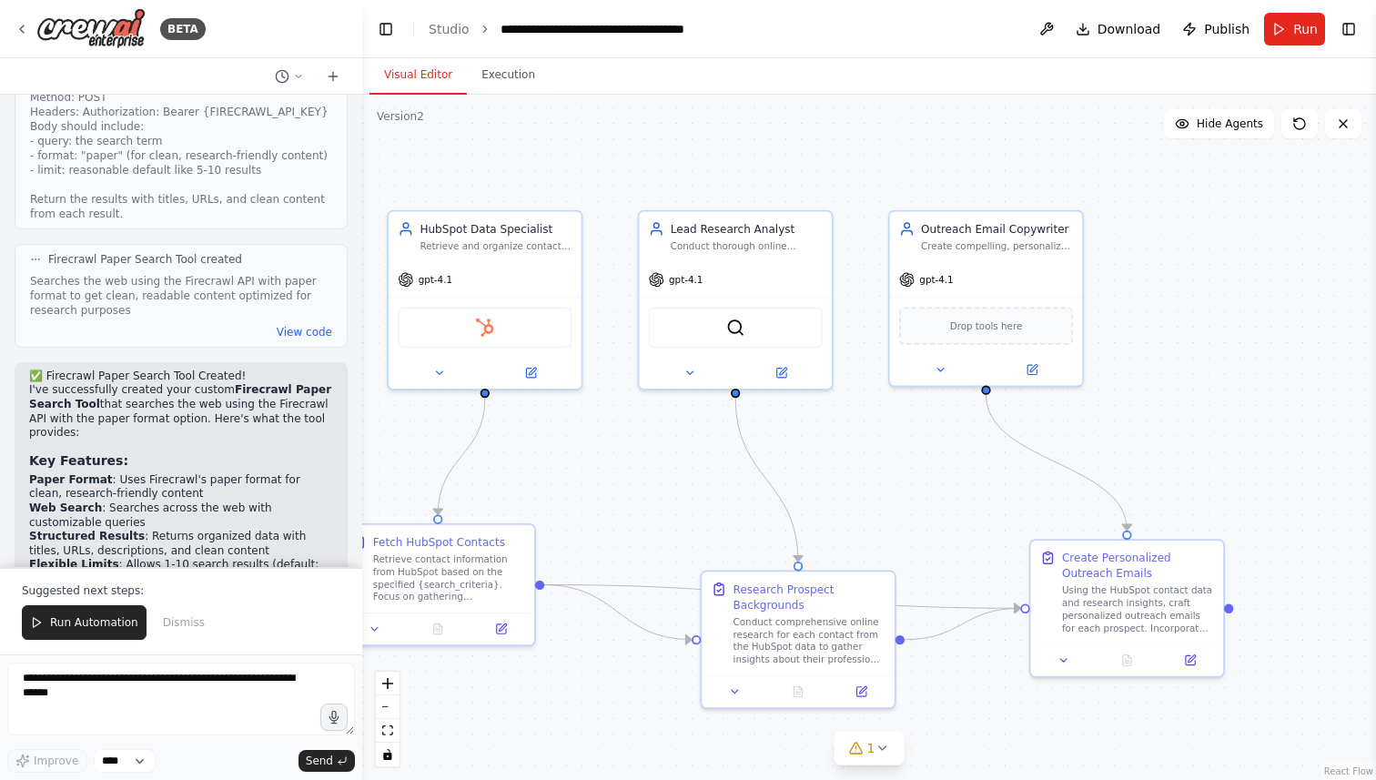
scroll to position [2942, 0]
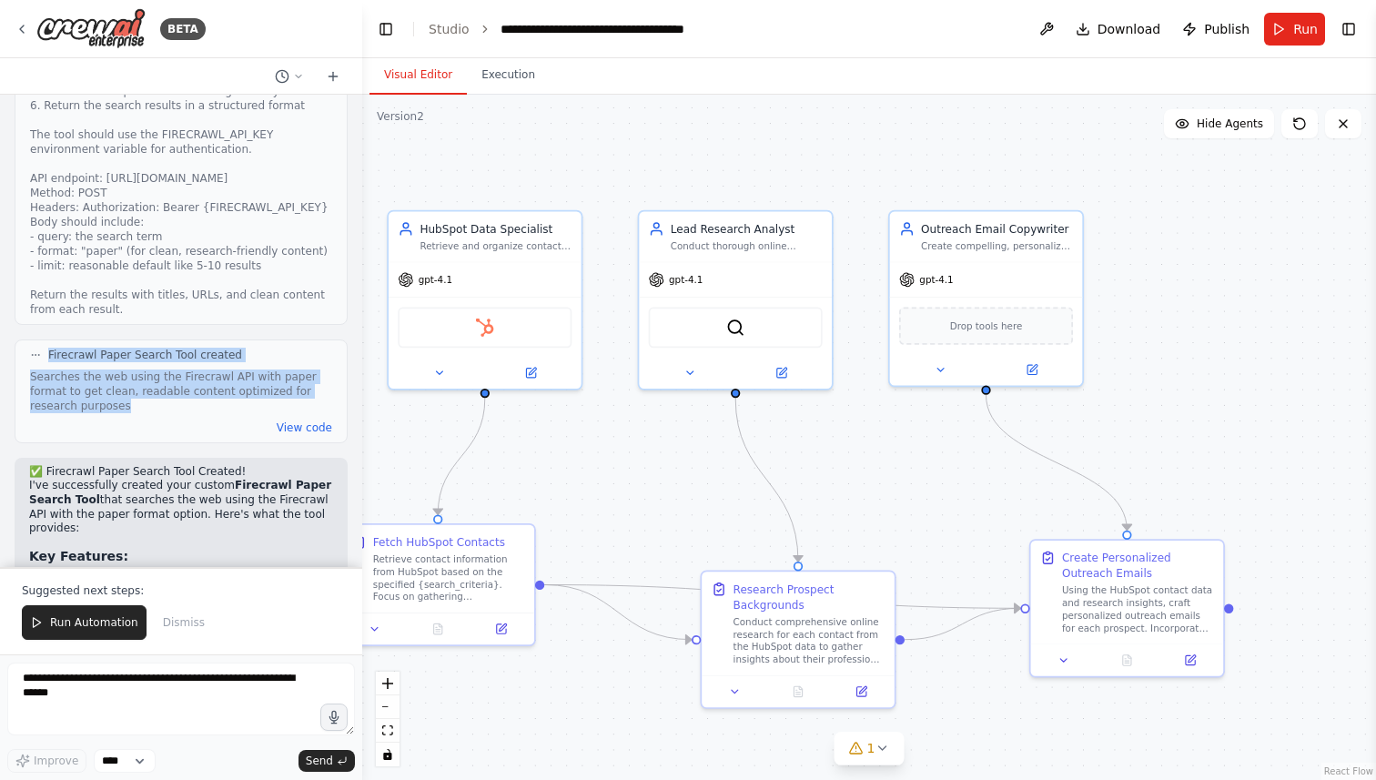
drag, startPoint x: 48, startPoint y: 311, endPoint x: 166, endPoint y: 357, distance: 125.9
click at [166, 357] on div "Firecrawl Paper Search Tool created Searches the web using the Firecrawl API wi…" at bounding box center [181, 391] width 333 height 104
click at [289, 420] on button "View code" at bounding box center [305, 427] width 56 height 15
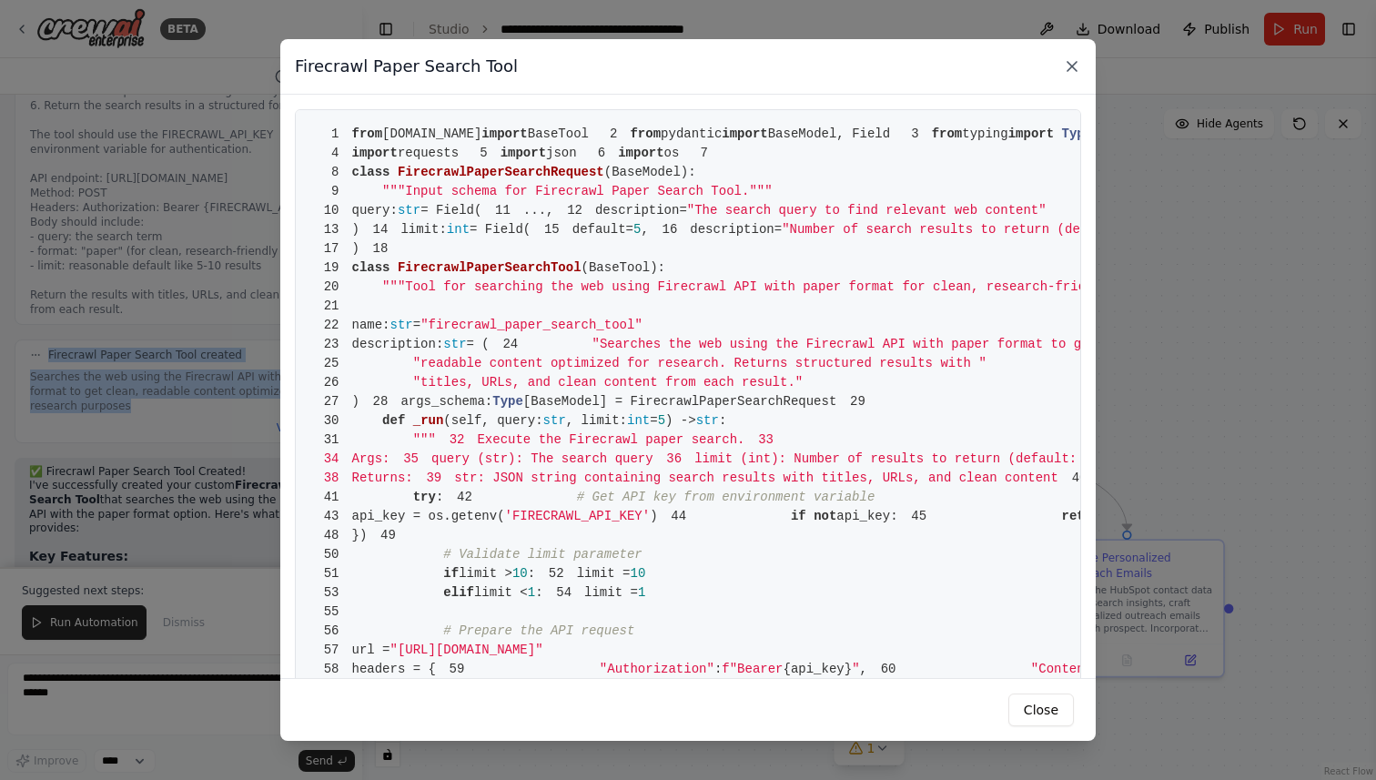
click at [1073, 67] on icon at bounding box center [1071, 66] width 9 height 9
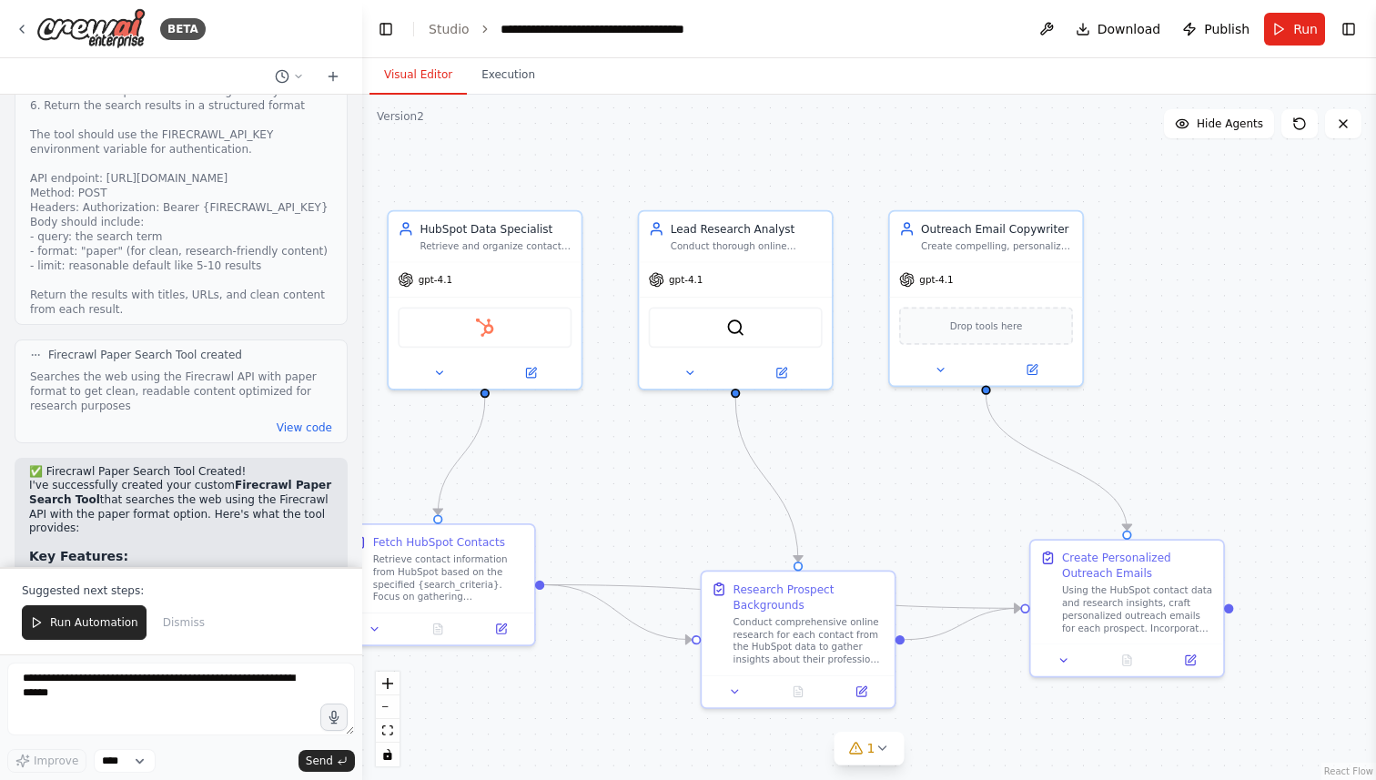
click at [198, 420] on div "View code" at bounding box center [181, 427] width 302 height 15
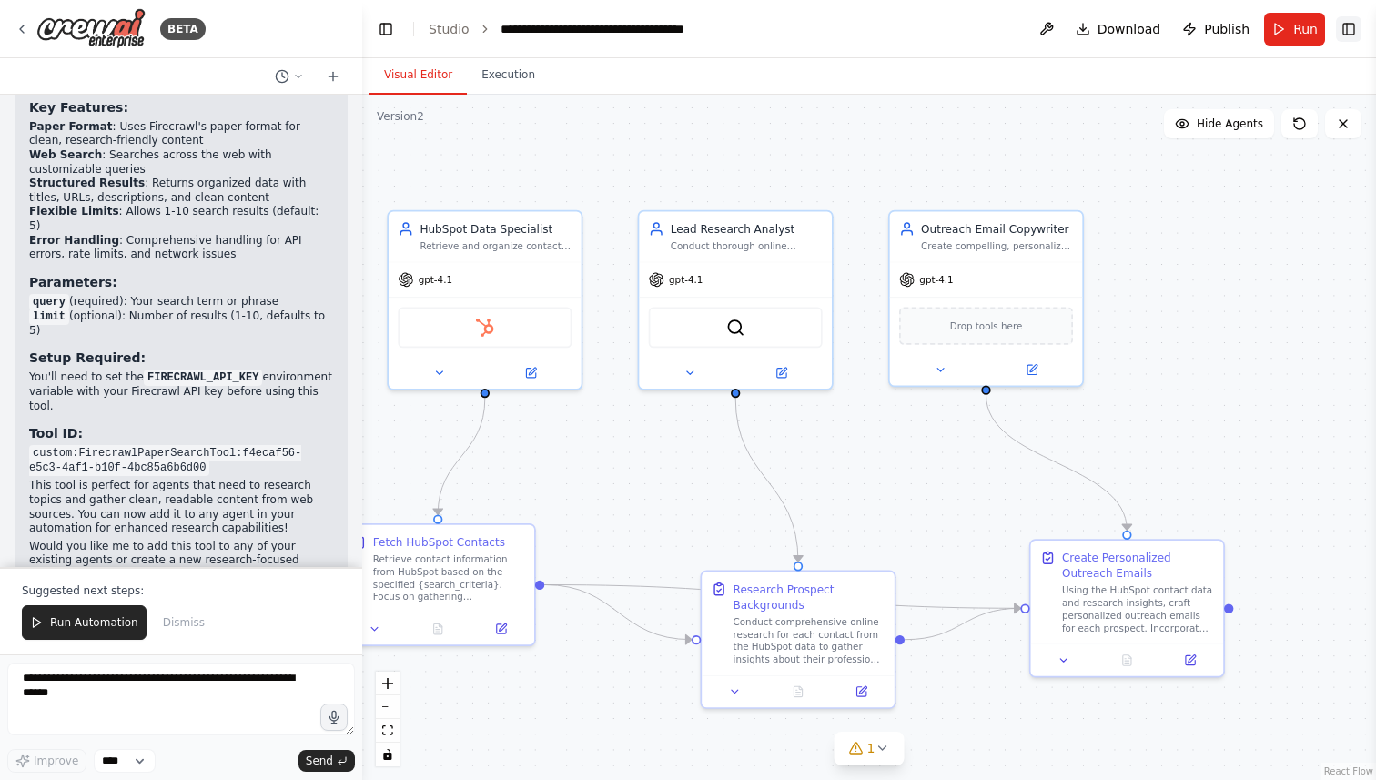
click at [1349, 34] on button "Toggle Right Sidebar" at bounding box center [1348, 28] width 25 height 25
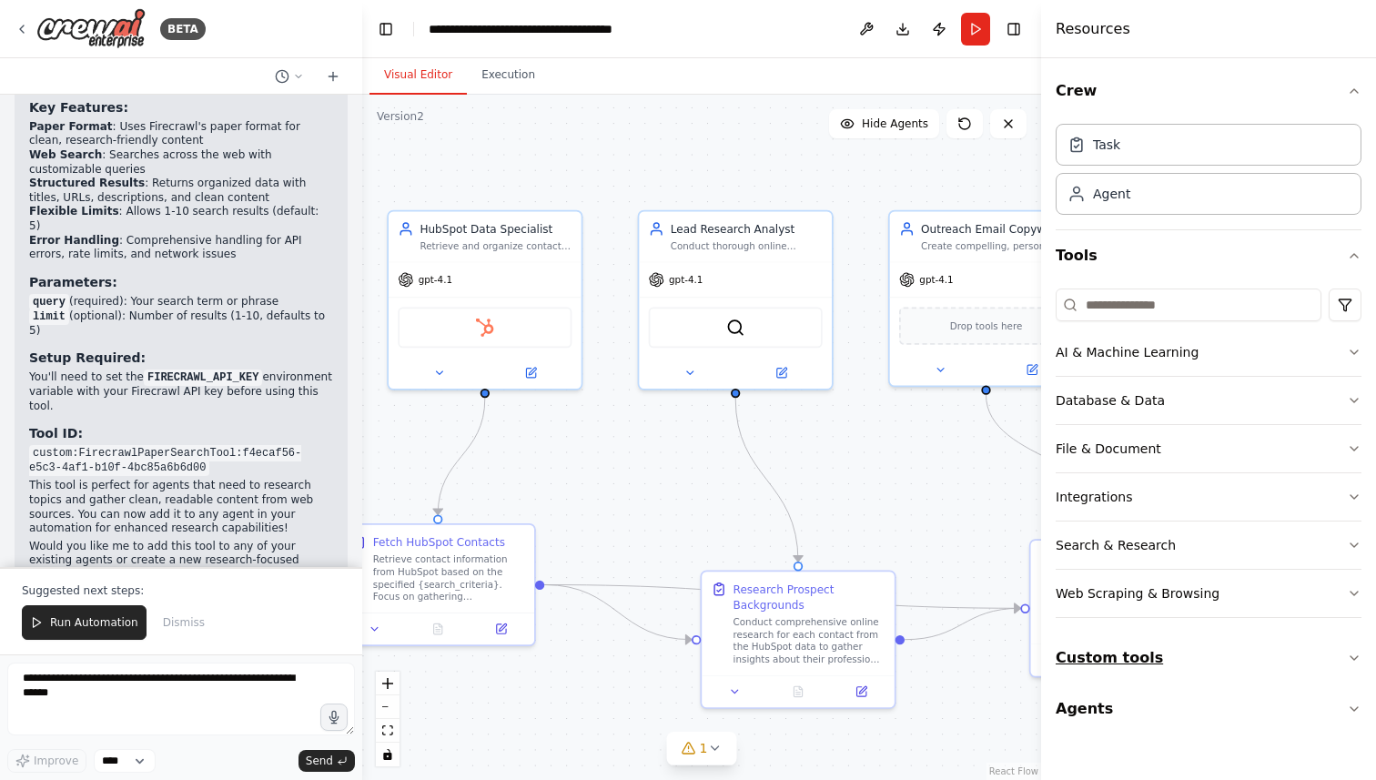
click at [1340, 657] on button "Custom tools" at bounding box center [1209, 657] width 306 height 51
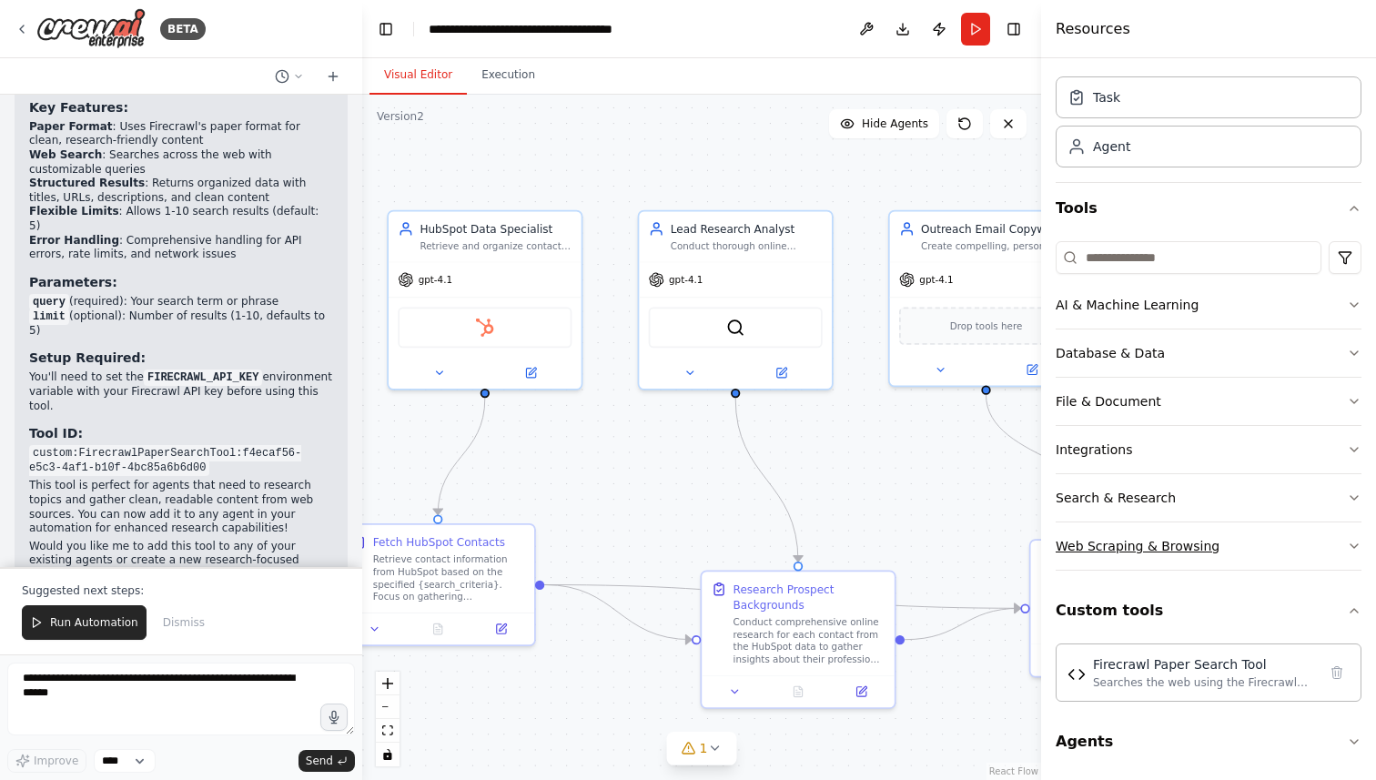
scroll to position [49, 0]
click at [1191, 665] on div "Firecrawl Paper Search Tool" at bounding box center [1205, 661] width 224 height 18
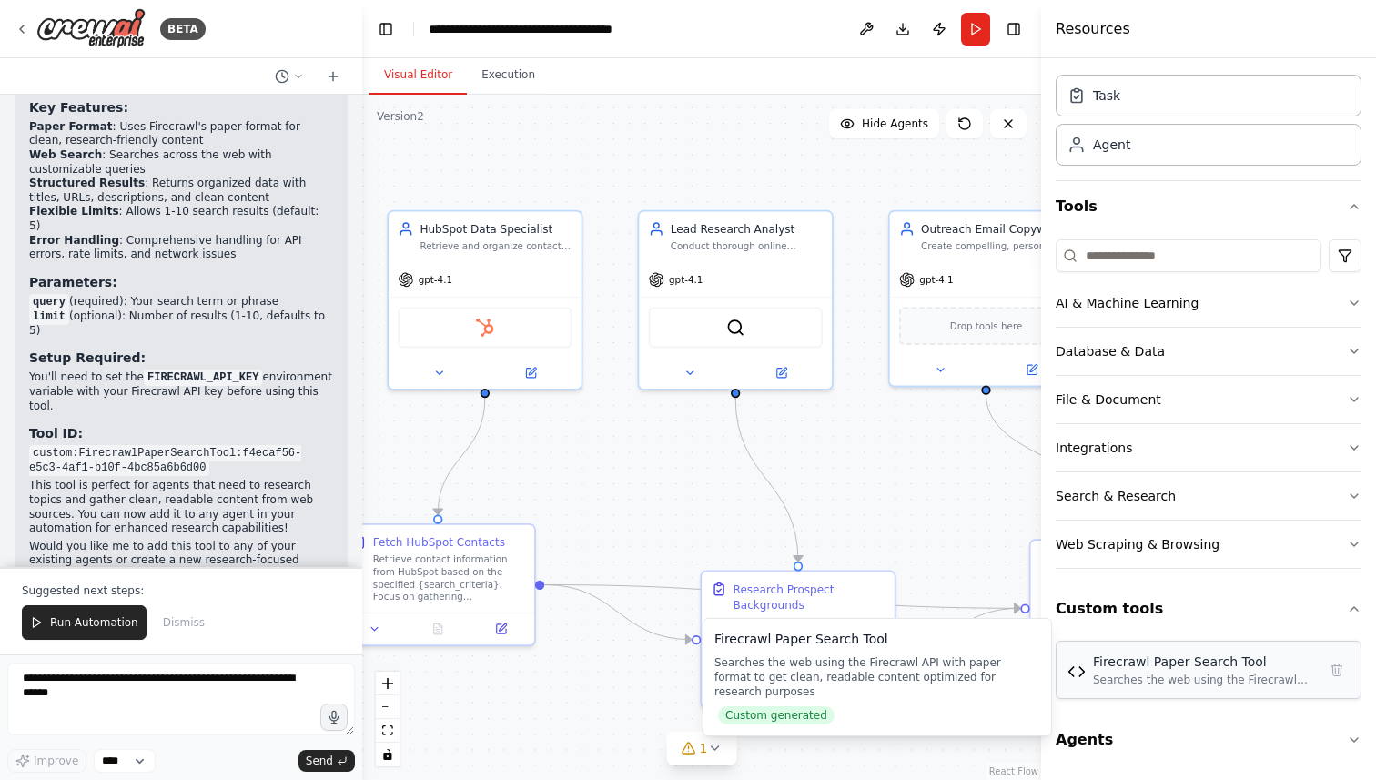
click at [1146, 670] on div "Firecrawl Paper Search Tool" at bounding box center [1205, 661] width 224 height 18
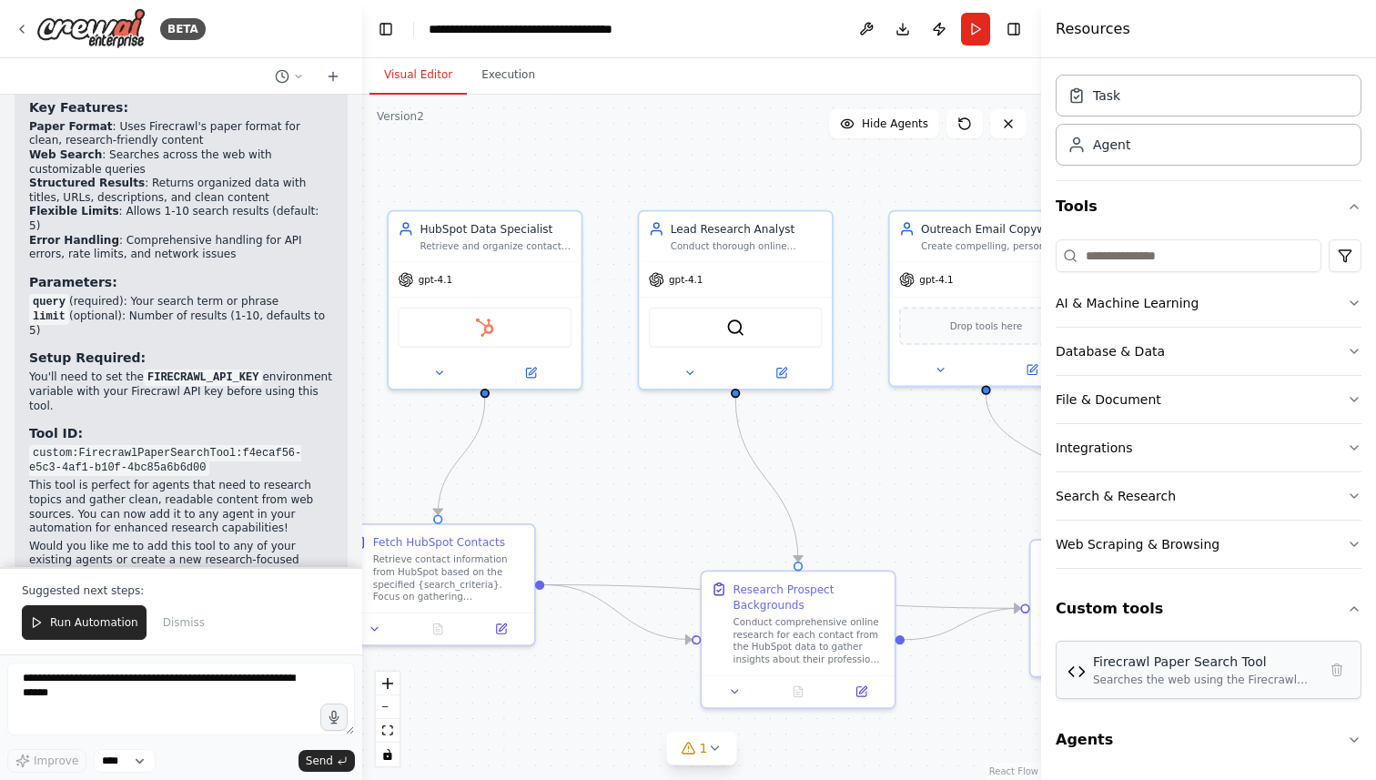
click at [1073, 671] on img at bounding box center [1076, 671] width 18 height 18
click at [1347, 613] on icon "button" at bounding box center [1354, 609] width 15 height 15
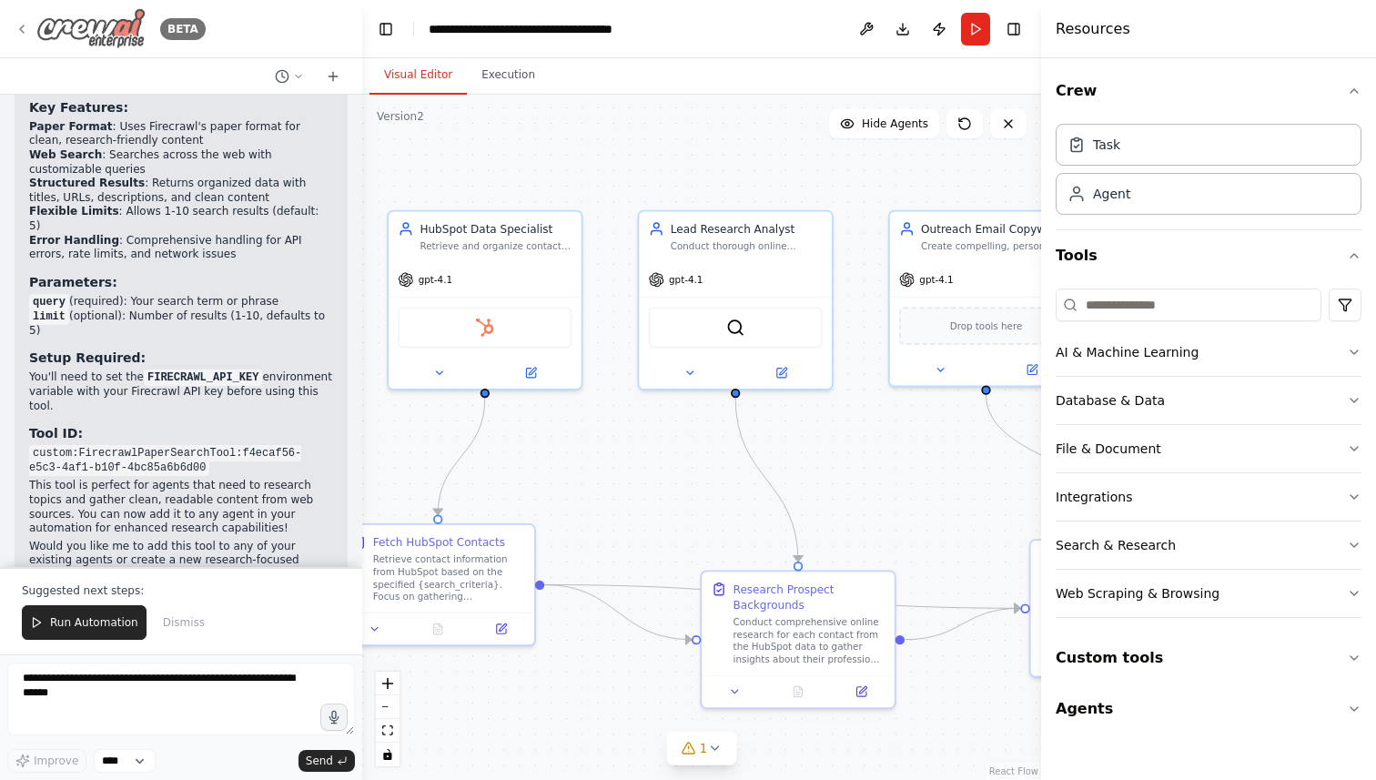
click at [24, 29] on icon at bounding box center [22, 29] width 15 height 15
